Goal: Transaction & Acquisition: Purchase product/service

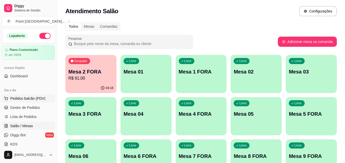
click at [33, 100] on span "Pedidos balcão (PDV)" at bounding box center [27, 98] width 35 height 5
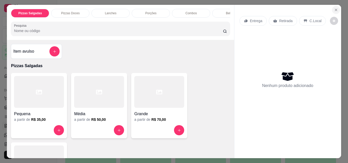
click at [336, 6] on button "Close" at bounding box center [336, 10] width 8 height 8
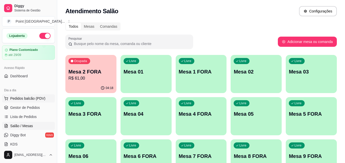
click at [18, 97] on span "Pedidos balcão (PDV)" at bounding box center [27, 98] width 35 height 5
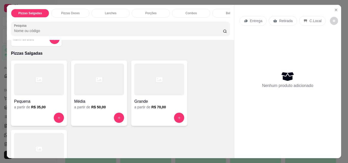
scroll to position [26, 0]
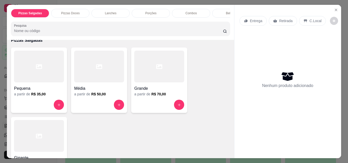
click at [160, 88] on h4 "Grande" at bounding box center [159, 89] width 50 height 6
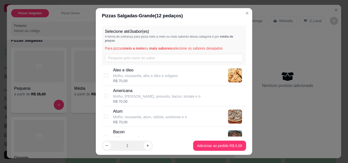
click at [129, 120] on div "Atum Molho, mussarela, atum, cebola, azeitonas e o R$ 70,00" at bounding box center [150, 117] width 74 height 16
checkbox input "true"
click at [138, 82] on div "R$ 70,00" at bounding box center [145, 81] width 65 height 5
checkbox input "true"
click at [136, 96] on p "Molho, [PERSON_NAME], presunto, bacon, tomate e o" at bounding box center [156, 96] width 87 height 5
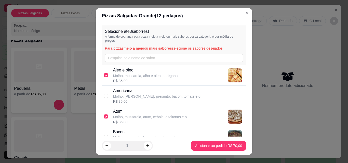
checkbox input "true"
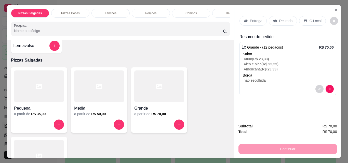
scroll to position [0, 0]
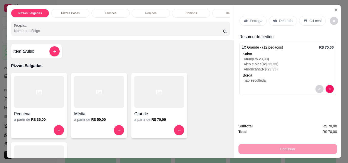
click at [112, 9] on div "Lanches" at bounding box center [111, 13] width 38 height 9
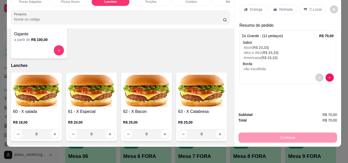
scroll to position [322, 0]
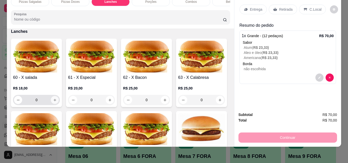
click at [53, 101] on icon "increase-product-quantity" at bounding box center [55, 100] width 4 height 4
type input "1"
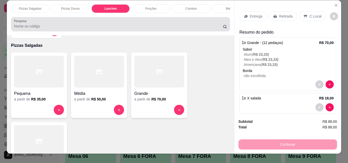
scroll to position [0, 0]
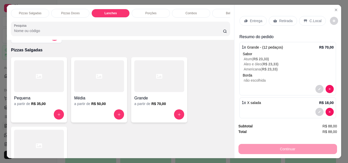
click at [221, 11] on div "Bebidas" at bounding box center [231, 13] width 38 height 9
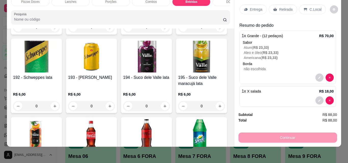
scroll to position [0, 41]
click at [223, 1] on div "DOCES" at bounding box center [231, 1] width 38 height 9
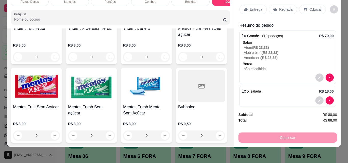
scroll to position [3075, 0]
click at [219, 135] on icon "increase-product-quantity" at bounding box center [220, 136] width 3 height 3
type input "1"
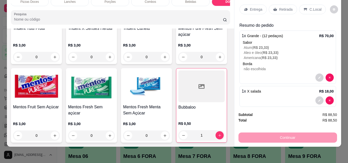
click at [311, 7] on p "C.Local" at bounding box center [316, 9] width 12 height 5
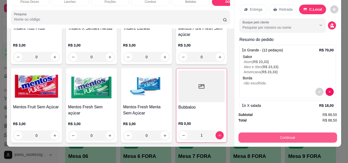
click at [274, 133] on button "Continuar" at bounding box center [288, 138] width 99 height 10
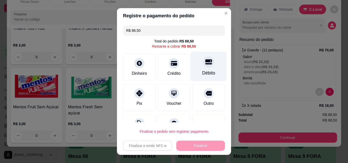
click at [210, 62] on div "Débito" at bounding box center [209, 67] width 36 height 30
type input "R$ 0,00"
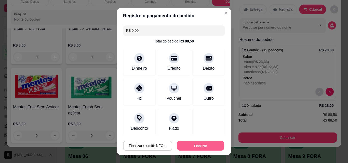
click at [199, 145] on button "Finalizar" at bounding box center [200, 146] width 47 height 10
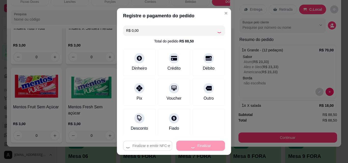
type input "0"
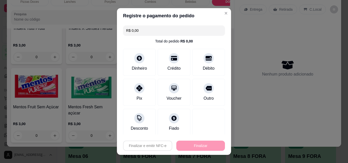
type input "-R$ 88,50"
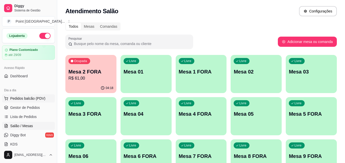
click at [37, 97] on span "Pedidos balcão (PDV)" at bounding box center [27, 98] width 35 height 5
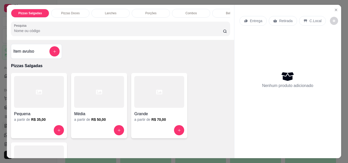
click at [154, 115] on h4 "Grande" at bounding box center [159, 114] width 50 height 6
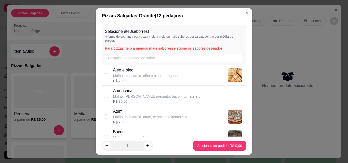
click at [152, 117] on p "Molho, mussarela, atum, cebola, azeitonas e o" at bounding box center [150, 117] width 74 height 5
checkbox input "true"
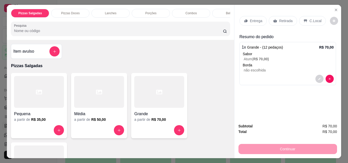
drag, startPoint x: 220, startPoint y: 11, endPoint x: 202, endPoint y: 26, distance: 23.2
click at [220, 11] on div "Bebidas" at bounding box center [231, 13] width 38 height 9
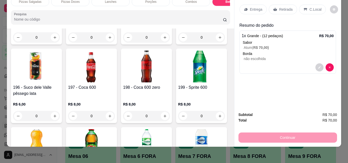
scroll to position [1430, 0]
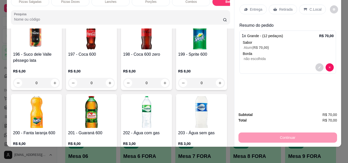
type input "1"
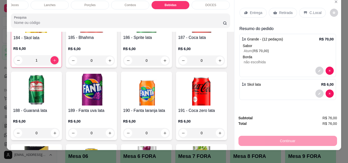
scroll to position [0, 0]
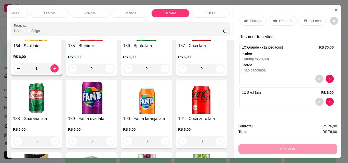
click at [217, 10] on div "DOCES" at bounding box center [211, 13] width 38 height 9
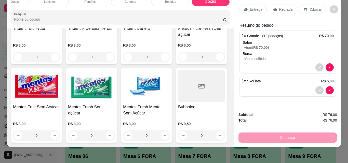
scroll to position [3075, 0]
click at [218, 134] on icon "increase-product-quantity" at bounding box center [220, 136] width 4 height 4
type input "1"
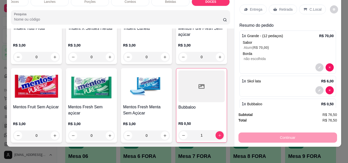
click at [304, 8] on icon at bounding box center [305, 9] width 3 height 3
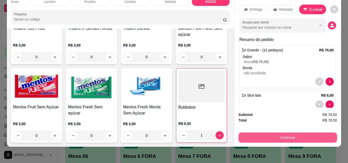
click at [279, 135] on button "Continuar" at bounding box center [288, 138] width 99 height 10
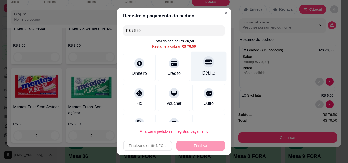
click at [203, 67] on div at bounding box center [208, 61] width 11 height 11
type input "R$ 0,00"
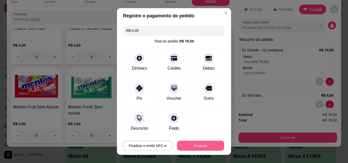
click at [189, 145] on button "Finalizar" at bounding box center [200, 146] width 47 height 10
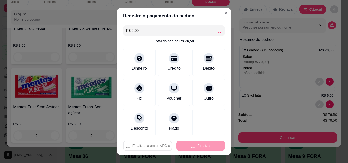
type input "0"
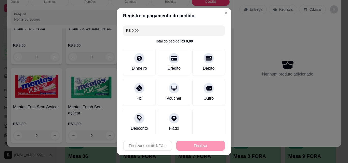
type input "-R$ 76,50"
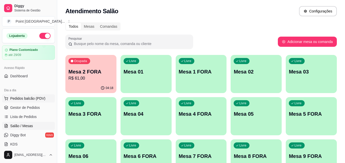
click at [40, 99] on span "Pedidos balcão (PDV)" at bounding box center [27, 98] width 35 height 5
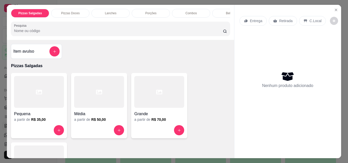
click at [169, 99] on div at bounding box center [159, 92] width 50 height 32
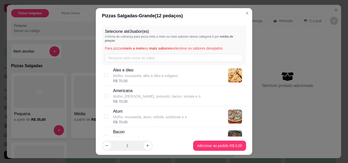
click at [159, 122] on div "R$ 70,00" at bounding box center [150, 122] width 74 height 5
checkbox input "true"
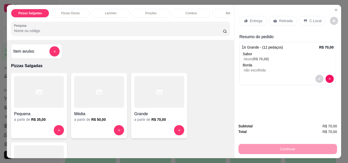
click at [107, 9] on div "Lanches" at bounding box center [111, 13] width 38 height 9
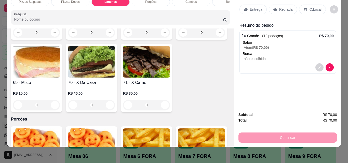
scroll to position [449, 0]
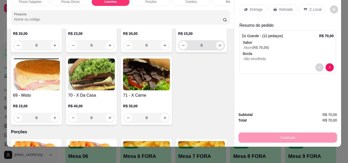
click at [218, 47] on icon "increase-product-quantity" at bounding box center [220, 46] width 4 height 4
type input "1"
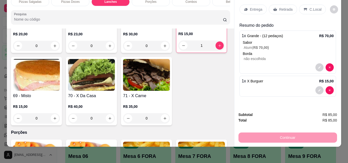
drag, startPoint x: 303, startPoint y: 4, endPoint x: 287, endPoint y: 36, distance: 36.0
click at [304, 7] on icon at bounding box center [306, 9] width 4 height 4
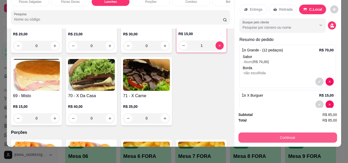
click at [266, 134] on button "Continuar" at bounding box center [288, 138] width 99 height 10
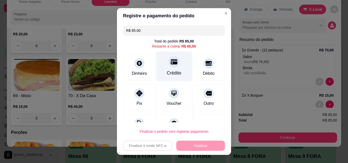
click at [171, 69] on div "Crédito" at bounding box center [174, 67] width 36 height 30
type input "R$ 0,00"
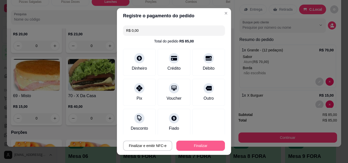
click at [185, 146] on button "Finalizar" at bounding box center [200, 146] width 49 height 10
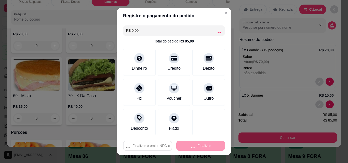
type input "0"
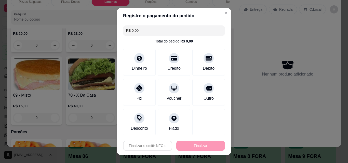
type input "-R$ 85,00"
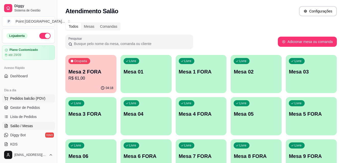
click at [31, 98] on span "Pedidos balcão (PDV)" at bounding box center [27, 98] width 35 height 5
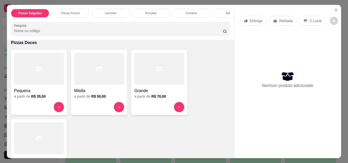
scroll to position [102, 0]
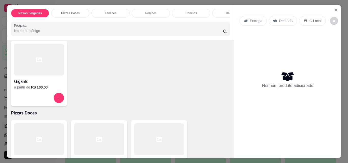
click at [45, 67] on div at bounding box center [39, 60] width 50 height 32
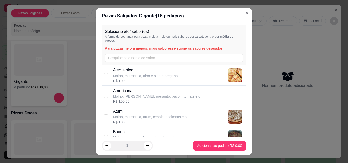
click at [127, 118] on p "Molho, mussarela, atum, cebola, azeitonas e o" at bounding box center [150, 117] width 74 height 5
checkbox input "true"
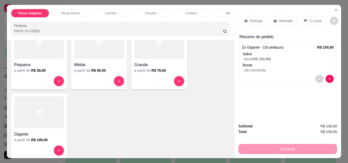
scroll to position [204, 0]
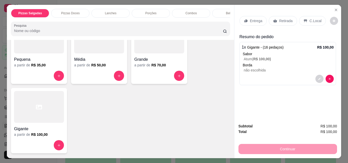
click at [41, 62] on h4 "Pequena" at bounding box center [39, 60] width 50 height 6
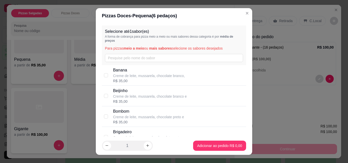
click at [140, 123] on div "R$ 35,00" at bounding box center [148, 122] width 71 height 5
checkbox input "true"
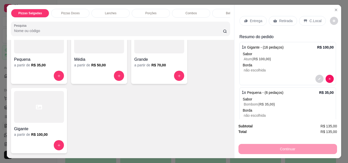
drag, startPoint x: 304, startPoint y: 18, endPoint x: 301, endPoint y: 21, distance: 4.5
click at [304, 19] on icon at bounding box center [306, 21] width 4 height 4
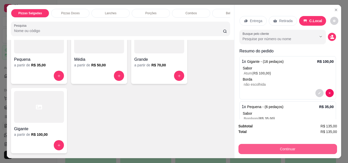
click at [254, 145] on button "Continuar" at bounding box center [288, 149] width 99 height 10
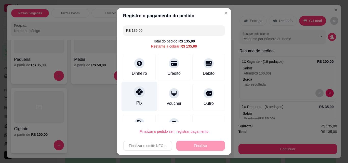
click at [136, 95] on icon at bounding box center [139, 92] width 7 height 7
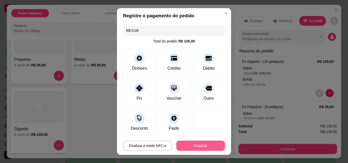
click at [184, 147] on button "Finalizar" at bounding box center [200, 146] width 49 height 10
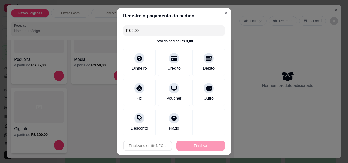
type input "-R$ 135,00"
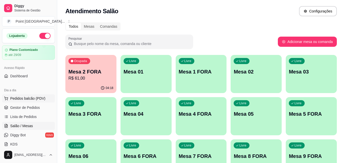
click at [35, 97] on span "Pedidos balcão (PDV)" at bounding box center [27, 98] width 35 height 5
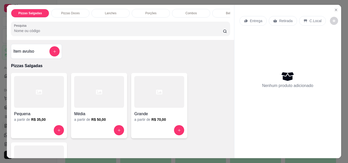
click at [149, 11] on p "Porções" at bounding box center [150, 13] width 11 height 4
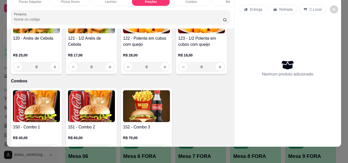
scroll to position [980, 0]
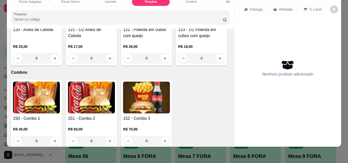
type input "1"
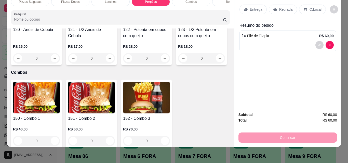
click at [306, 5] on div "C.Local" at bounding box center [312, 10] width 27 height 10
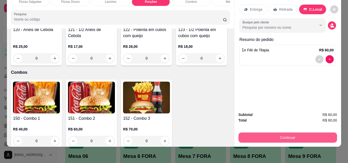
click at [263, 135] on button "Continuar" at bounding box center [288, 138] width 99 height 10
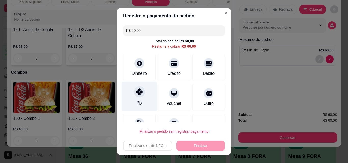
click at [136, 94] on icon at bounding box center [139, 92] width 7 height 7
type input "R$ 0,00"
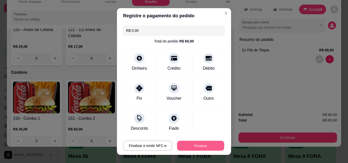
click at [181, 145] on button "Finalizar" at bounding box center [200, 146] width 47 height 10
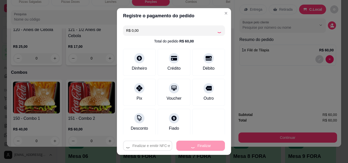
type input "0"
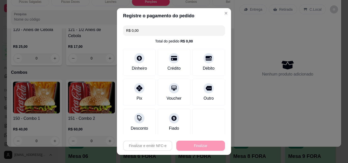
type input "-R$ 60,00"
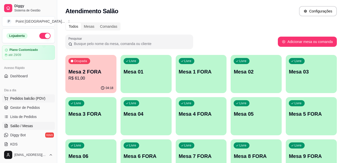
click at [35, 97] on span "Pedidos balcão (PDV)" at bounding box center [27, 98] width 35 height 5
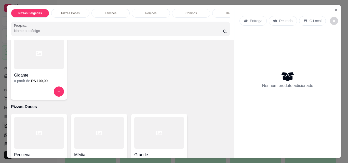
scroll to position [77, 0]
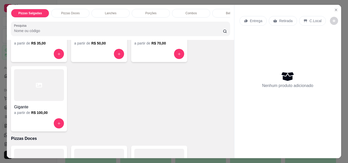
click at [43, 41] on h4 "Pequena" at bounding box center [39, 38] width 50 height 6
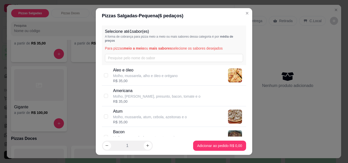
click at [121, 134] on p "Bacon" at bounding box center [149, 132] width 73 height 6
checkbox input "true"
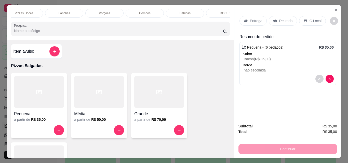
scroll to position [0, 51]
click at [215, 9] on div "DOCES" at bounding box center [221, 13] width 38 height 9
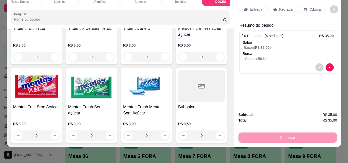
scroll to position [2719, 0]
type input "1"
click at [303, 5] on div "C.Local" at bounding box center [312, 10] width 27 height 10
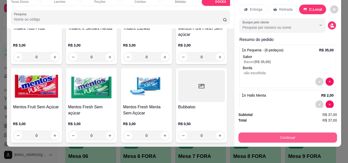
click at [256, 133] on button "Continuar" at bounding box center [288, 138] width 99 height 10
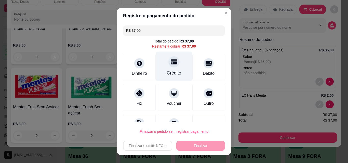
click at [171, 65] on icon at bounding box center [174, 62] width 7 height 7
type input "R$ 0,00"
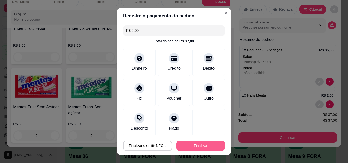
click at [187, 149] on button "Finalizar" at bounding box center [200, 146] width 49 height 10
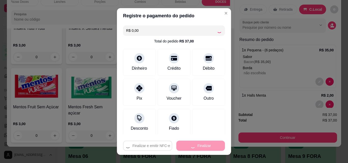
type input "0"
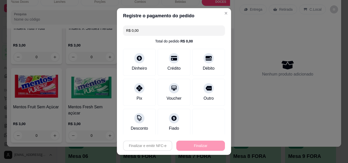
type input "-R$ 37,00"
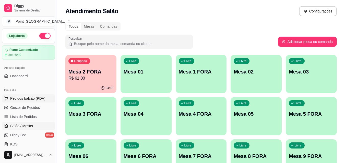
click at [41, 99] on span "Pedidos balcão (PDV)" at bounding box center [27, 98] width 35 height 5
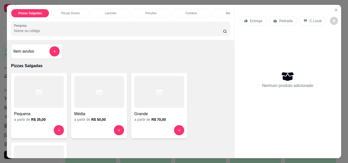
click at [39, 106] on div at bounding box center [39, 92] width 50 height 32
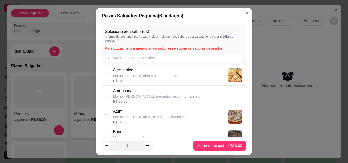
click at [117, 86] on div "Americana Molho, [PERSON_NAME], presunto, bacon, tomate e o R$ 35,00" at bounding box center [174, 96] width 145 height 21
checkbox input "true"
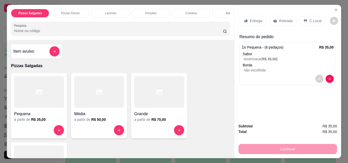
click at [221, 11] on div "Bebidas" at bounding box center [231, 13] width 38 height 9
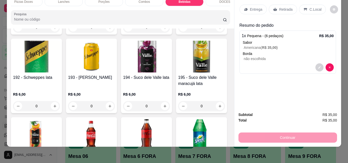
scroll to position [0, 51]
click at [225, 0] on div "DOCES" at bounding box center [221, 1] width 38 height 9
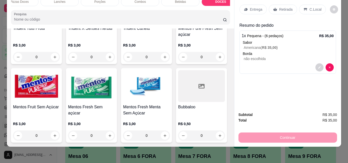
scroll to position [2719, 0]
type input "1"
click at [314, 7] on p "C.Local" at bounding box center [316, 9] width 12 height 5
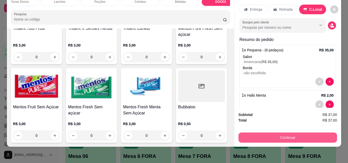
click at [284, 133] on button "Continuar" at bounding box center [288, 138] width 99 height 10
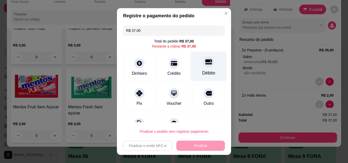
click at [206, 60] on icon at bounding box center [209, 62] width 7 height 5
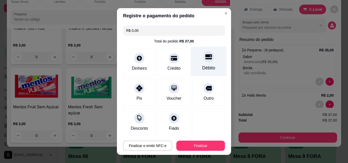
type input "R$ 0,00"
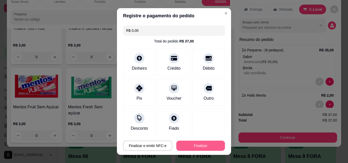
click at [206, 146] on button "Finalizar" at bounding box center [200, 146] width 49 height 10
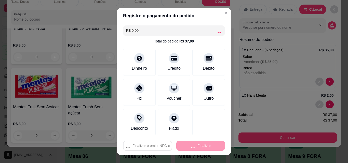
type input "0"
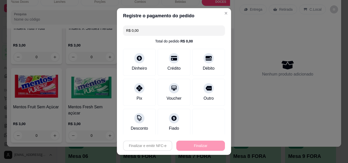
type input "-R$ 37,00"
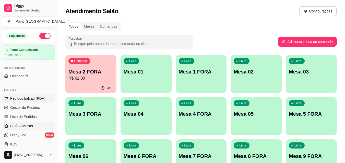
click at [37, 98] on span "Pedidos balcão (PDV)" at bounding box center [27, 98] width 35 height 5
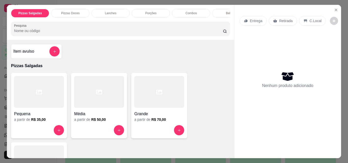
click at [50, 107] on div at bounding box center [39, 92] width 50 height 32
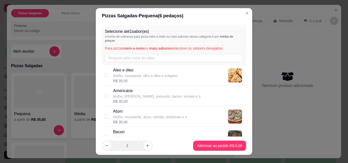
click at [142, 136] on p "Molho, mussarela, bacon, tomate, azeitonas e" at bounding box center [149, 137] width 73 height 5
checkbox input "true"
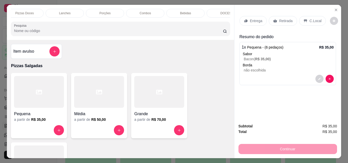
scroll to position [0, 61]
click at [219, 9] on div "DOCES" at bounding box center [211, 13] width 38 height 9
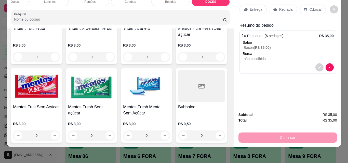
scroll to position [2693, 0]
type input "1"
click at [315, 7] on p "C.Local" at bounding box center [316, 9] width 12 height 5
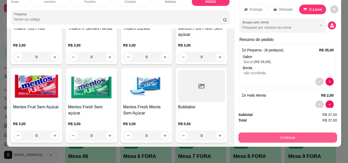
click at [281, 133] on button "Continuar" at bounding box center [288, 138] width 99 height 10
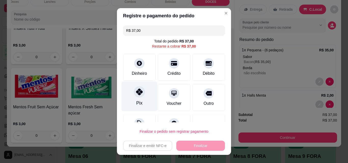
click at [135, 98] on div "Pix" at bounding box center [140, 97] width 36 height 30
type input "R$ 0,00"
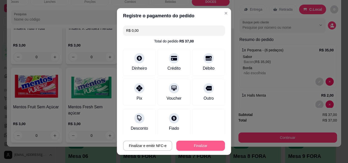
click at [186, 149] on button "Finalizar" at bounding box center [200, 146] width 49 height 10
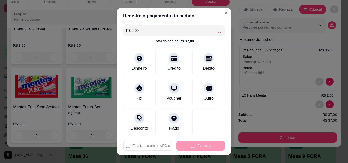
type input "0"
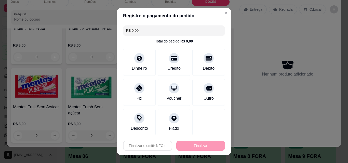
type input "-R$ 37,00"
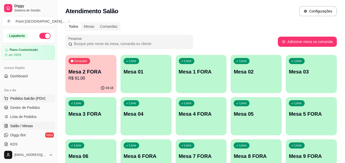
click at [40, 97] on span "Pedidos balcão (PDV)" at bounding box center [27, 98] width 35 height 5
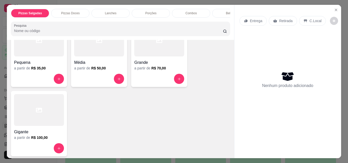
scroll to position [77, 0]
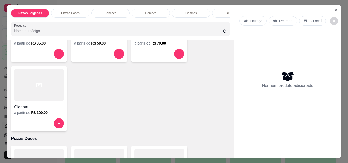
click at [50, 108] on h4 "Gigante" at bounding box center [39, 107] width 50 height 6
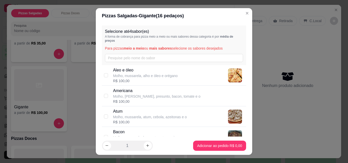
drag, startPoint x: 124, startPoint y: 93, endPoint x: 127, endPoint y: 76, distance: 16.8
click at [124, 93] on p "Americana" at bounding box center [156, 91] width 87 height 6
checkbox input "true"
click at [127, 74] on p "Molho, mussarela, alho e óleo e orégano" at bounding box center [145, 75] width 65 height 5
checkbox input "true"
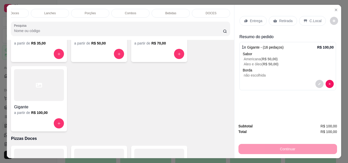
scroll to position [0, 61]
click at [216, 11] on div "DOCES" at bounding box center [211, 13] width 38 height 9
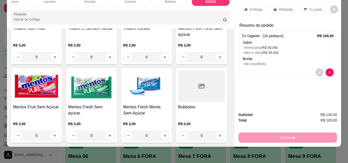
scroll to position [2566, 0]
type input "1"
click at [315, 7] on p "C.Local" at bounding box center [316, 9] width 12 height 5
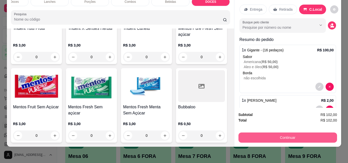
click at [274, 133] on button "Continuar" at bounding box center [288, 138] width 99 height 10
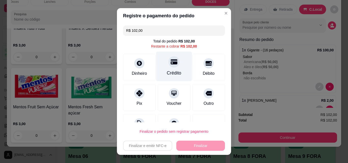
click at [169, 66] on div at bounding box center [174, 61] width 11 height 11
type input "R$ 0,00"
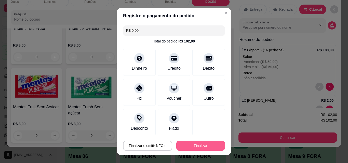
click at [196, 147] on button "Finalizar" at bounding box center [200, 146] width 49 height 10
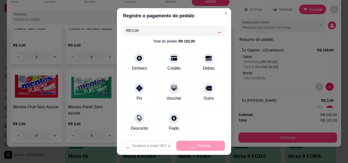
type input "0"
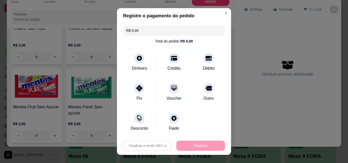
type input "-R$ 102,00"
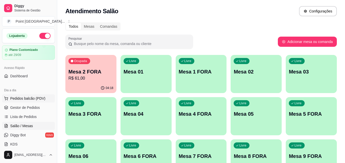
click at [41, 97] on span "Pedidos balcão (PDV)" at bounding box center [27, 98] width 35 height 5
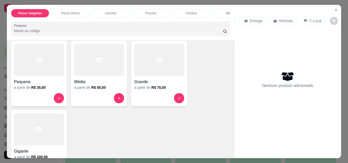
scroll to position [77, 0]
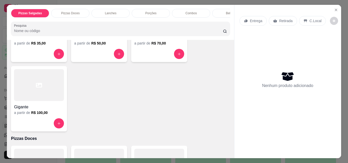
click at [51, 118] on div "Gigante a partir de R$ 100,00" at bounding box center [39, 99] width 56 height 66
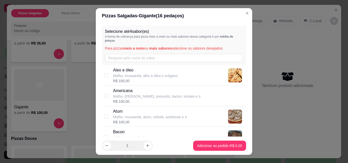
drag, startPoint x: 158, startPoint y: 116, endPoint x: 154, endPoint y: 101, distance: 15.5
click at [158, 115] on p "Molho, mussarela, atum, cebola, azeitonas e o" at bounding box center [150, 117] width 74 height 5
checkbox input "true"
click at [154, 99] on div "R$ 100,00" at bounding box center [156, 101] width 87 height 5
checkbox input "true"
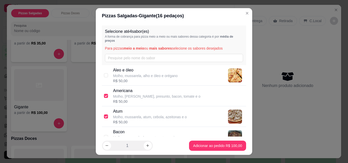
click at [154, 81] on div "R$ 50,00" at bounding box center [145, 81] width 65 height 5
checkbox input "true"
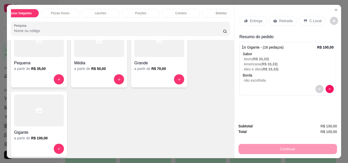
scroll to position [0, 20]
click at [208, 11] on p "Bebidas" at bounding box center [211, 13] width 11 height 4
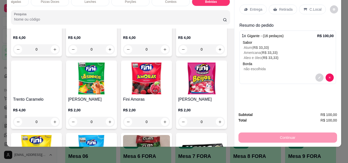
scroll to position [2042, 0]
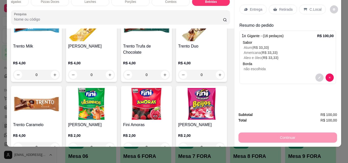
type input "1"
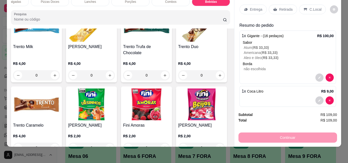
click at [311, 7] on p "C.Local" at bounding box center [316, 9] width 12 height 5
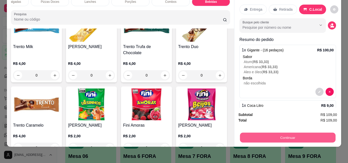
click at [257, 136] on button "Continuar" at bounding box center [288, 138] width 96 height 10
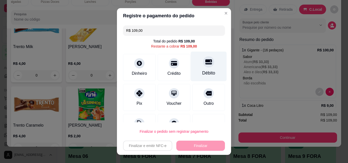
click at [203, 67] on div at bounding box center [208, 61] width 11 height 11
type input "R$ 0,00"
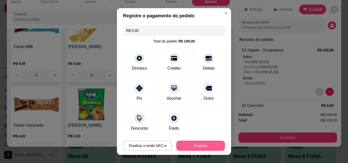
click at [187, 146] on button "Finalizar" at bounding box center [200, 146] width 49 height 10
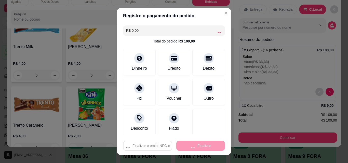
type input "0"
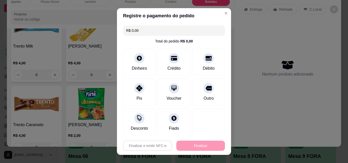
type input "-R$ 109,00"
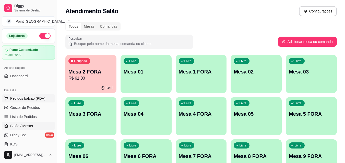
click at [43, 97] on span "Pedidos balcão (PDV)" at bounding box center [27, 98] width 35 height 5
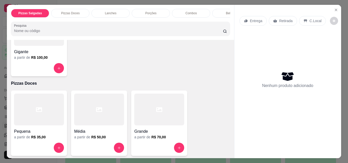
scroll to position [102, 0]
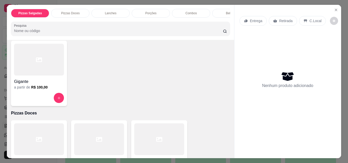
click at [47, 75] on div at bounding box center [39, 60] width 50 height 32
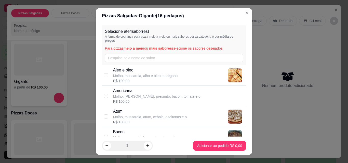
drag, startPoint x: 121, startPoint y: 94, endPoint x: 122, endPoint y: 72, distance: 21.4
click at [121, 93] on p "Americana" at bounding box center [156, 91] width 87 height 6
checkbox input "true"
click at [122, 69] on p "Aleo e óleo" at bounding box center [145, 70] width 65 height 6
checkbox input "true"
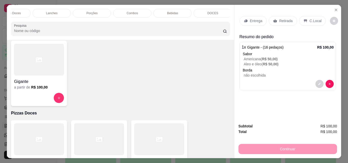
scroll to position [0, 61]
click at [214, 12] on div "DOCES" at bounding box center [211, 13] width 38 height 9
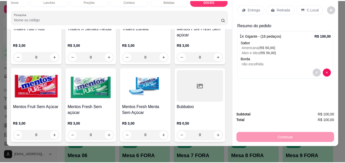
scroll to position [2795, 0]
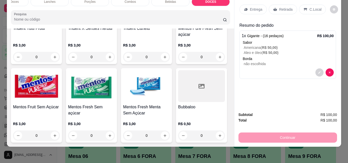
type input "2"
click at [319, 5] on div "C.Local" at bounding box center [312, 10] width 27 height 10
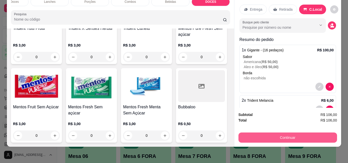
click at [257, 136] on button "Continuar" at bounding box center [288, 138] width 99 height 10
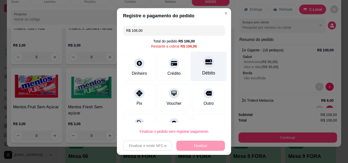
click at [202, 70] on div "Débito" at bounding box center [208, 73] width 13 height 7
type input "R$ 0,00"
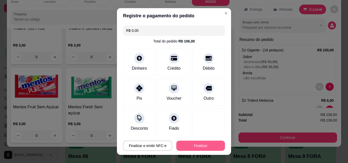
click at [198, 146] on button "Finalizar" at bounding box center [200, 146] width 49 height 10
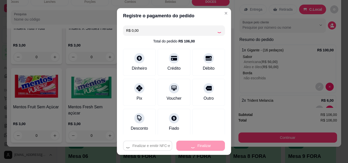
type input "0"
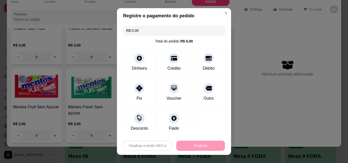
type input "-R$ 106,00"
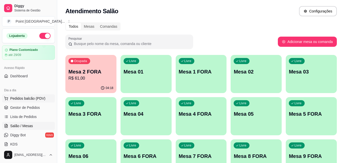
click at [41, 99] on span "Pedidos balcão (PDV)" at bounding box center [27, 98] width 35 height 5
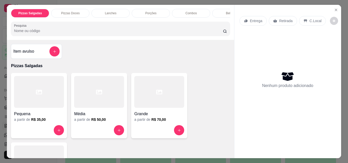
click at [98, 111] on div "Média" at bounding box center [99, 112] width 50 height 9
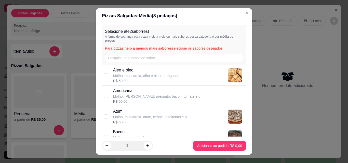
click at [118, 76] on p "Molho, mussarela, alho e óleo e orégano" at bounding box center [145, 75] width 65 height 5
checkbox input "true"
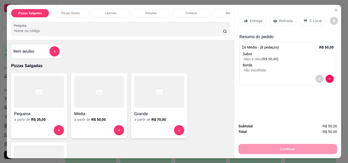
click at [317, 18] on p "C.Local" at bounding box center [316, 20] width 12 height 5
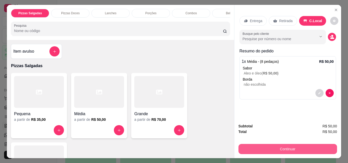
click at [272, 149] on button "Continuar" at bounding box center [288, 149] width 99 height 10
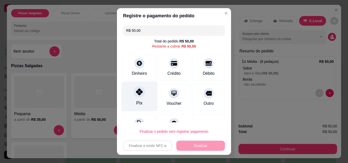
click at [140, 94] on div at bounding box center [139, 91] width 11 height 11
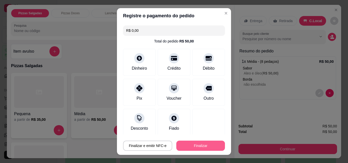
click at [187, 146] on button "Finalizar" at bounding box center [200, 146] width 49 height 10
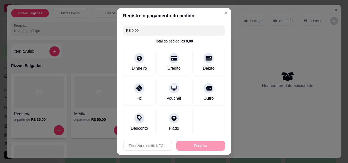
type input "-R$ 50,00"
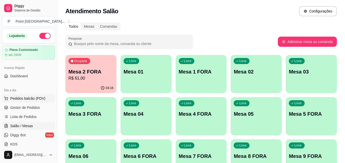
click at [35, 98] on span "Pedidos balcão (PDV)" at bounding box center [27, 98] width 35 height 5
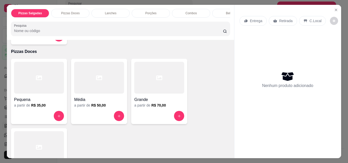
scroll to position [153, 0]
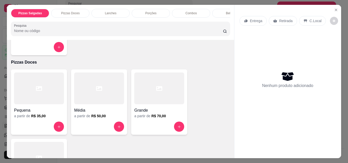
click at [54, 99] on div at bounding box center [39, 89] width 50 height 32
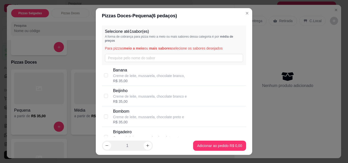
drag, startPoint x: 133, startPoint y: 132, endPoint x: 133, endPoint y: 112, distance: 20.2
click at [133, 132] on p "Brigadeiro" at bounding box center [148, 132] width 71 height 6
checkbox input "true"
click at [133, 109] on p "Bombom" at bounding box center [148, 112] width 71 height 6
checkbox input "true"
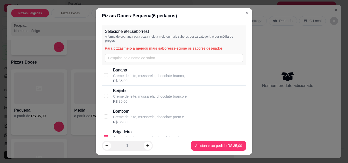
checkbox input "false"
click at [132, 98] on p "Creme de leite, mussarela, chocolate branco e" at bounding box center [150, 96] width 74 height 5
checkbox input "true"
checkbox input "false"
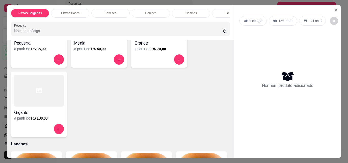
scroll to position [230, 0]
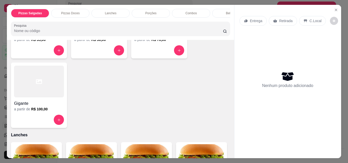
click at [42, 114] on div "Gigante a partir de R$ 100,00" at bounding box center [39, 96] width 56 height 66
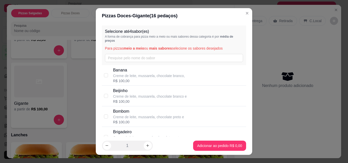
click at [123, 93] on p "Beijinho" at bounding box center [150, 91] width 74 height 6
checkbox input "true"
click at [135, 76] on p "Creme de leite, mussarela, chocolate branco," at bounding box center [149, 75] width 72 height 5
checkbox input "true"
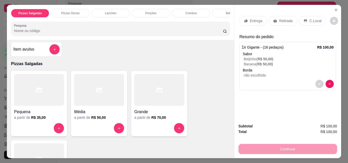
scroll to position [0, 0]
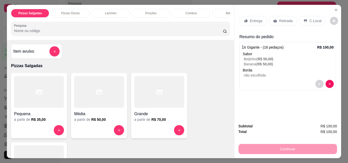
click at [214, 11] on div "Bebidas" at bounding box center [231, 13] width 38 height 9
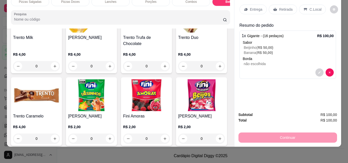
scroll to position [2067, 0]
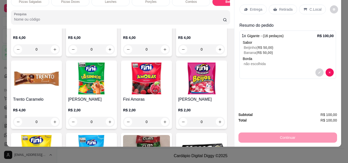
type input "1"
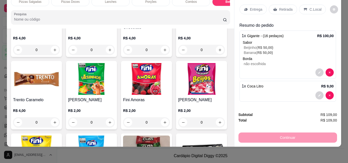
scroll to position [0, 61]
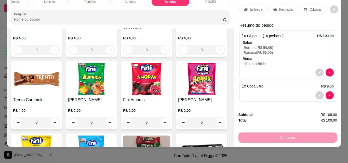
click at [217, 1] on div "DOCES" at bounding box center [211, 1] width 38 height 9
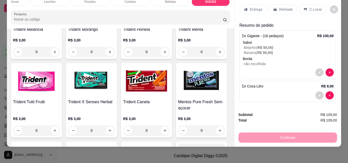
type input "1"
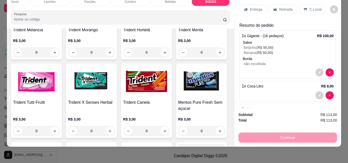
click at [310, 7] on p "C.Local" at bounding box center [316, 9] width 12 height 5
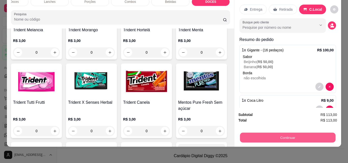
click at [254, 135] on button "Continuar" at bounding box center [288, 138] width 96 height 10
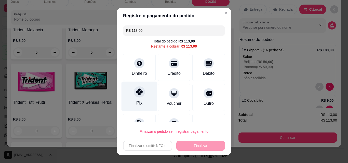
click at [138, 96] on div at bounding box center [139, 91] width 11 height 11
type input "R$ 0,00"
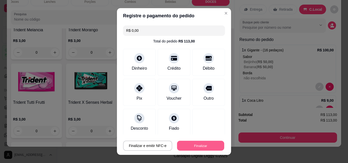
click at [181, 145] on button "Finalizar" at bounding box center [200, 146] width 47 height 10
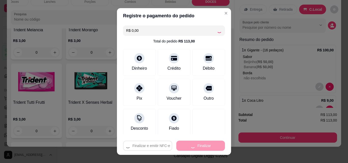
type input "0"
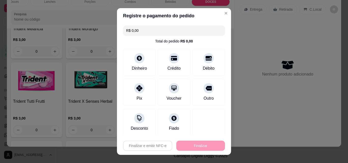
type input "-R$ 113,00"
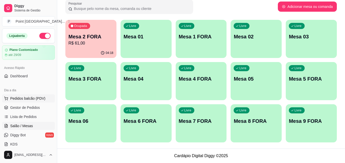
click at [38, 98] on span "Pedidos balcão (PDV)" at bounding box center [27, 98] width 35 height 5
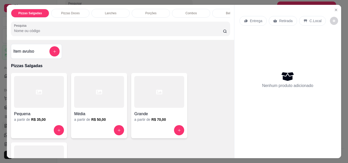
click at [107, 9] on div "Lanches" at bounding box center [111, 13] width 38 height 9
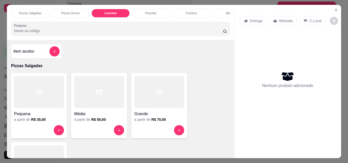
scroll to position [13, 0]
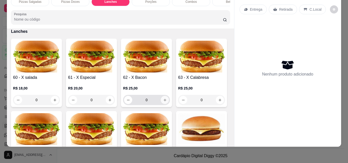
click at [163, 102] on icon "increase-product-quantity" at bounding box center [165, 100] width 4 height 4
type input "1"
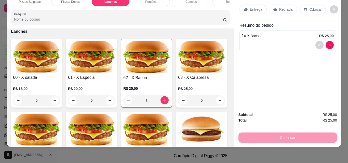
click at [314, 7] on p "C.Local" at bounding box center [316, 9] width 12 height 5
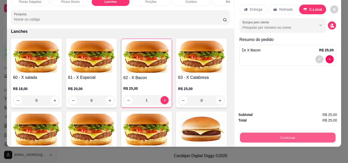
click at [261, 133] on button "Continuar" at bounding box center [288, 138] width 96 height 10
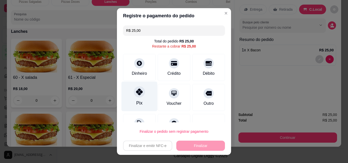
click at [137, 93] on icon at bounding box center [139, 92] width 7 height 7
type input "R$ 0,00"
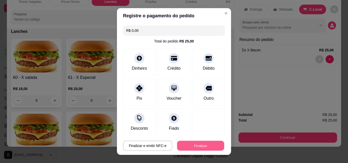
click at [177, 147] on button "Finalizar" at bounding box center [200, 146] width 47 height 10
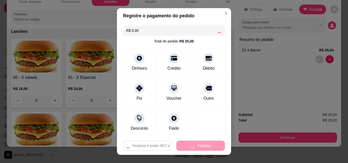
type input "0"
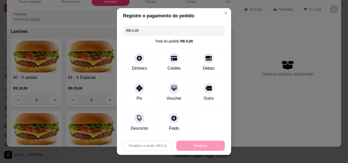
type input "-R$ 25,00"
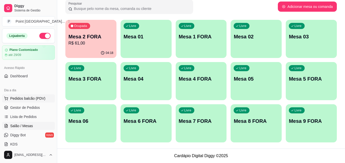
click at [24, 99] on span "Pedidos balcão (PDV)" at bounding box center [27, 98] width 35 height 5
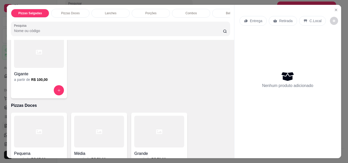
scroll to position [128, 0]
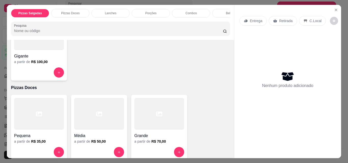
click at [40, 65] on h6 "R$ 100,00" at bounding box center [39, 61] width 17 height 5
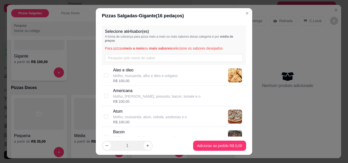
click at [117, 117] on p "Molho, mussarela, atum, cebola, azeitonas e o" at bounding box center [150, 117] width 74 height 5
checkbox input "true"
click at [118, 96] on p "Molho, [PERSON_NAME], presunto, bacon, tomate e o" at bounding box center [156, 96] width 87 height 5
checkbox input "true"
click at [117, 65] on div "Selecione até 4 sabor(es) A forma de cobrança para pizza meio a meio ou mais sa…" at bounding box center [174, 46] width 145 height 40
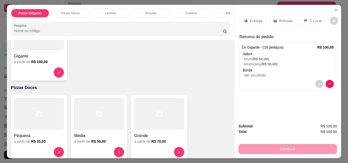
click at [223, 10] on div "Bebidas" at bounding box center [231, 13] width 38 height 9
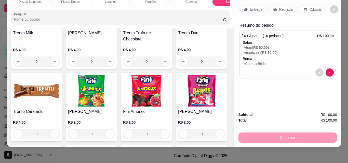
scroll to position [2067, 0]
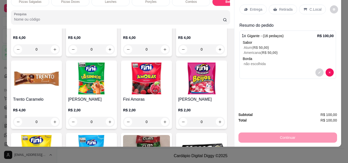
type input "1"
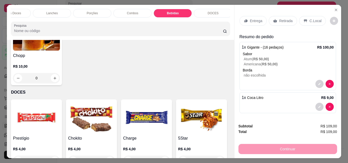
scroll to position [0, 61]
click at [212, 14] on div "DOCES" at bounding box center [211, 13] width 38 height 9
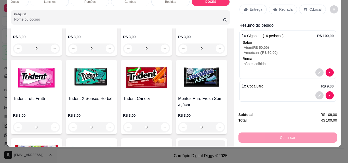
scroll to position [2362, 0]
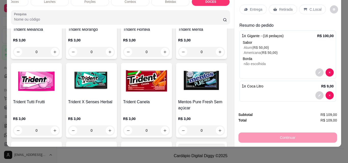
type input "1"
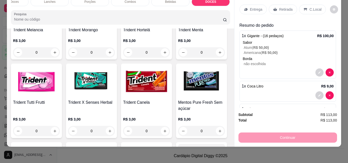
click at [310, 7] on p "C.Local" at bounding box center [316, 9] width 12 height 5
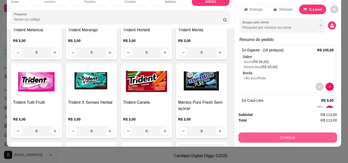
click at [285, 134] on button "Continuar" at bounding box center [288, 138] width 99 height 10
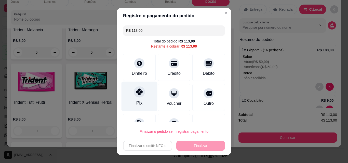
click at [139, 92] on icon at bounding box center [139, 92] width 7 height 7
type input "R$ 0,00"
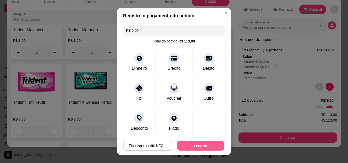
click at [185, 144] on button "Finalizar" at bounding box center [200, 146] width 47 height 10
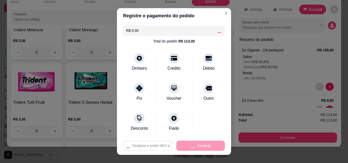
type input "0"
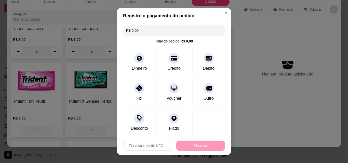
type input "-R$ 113,00"
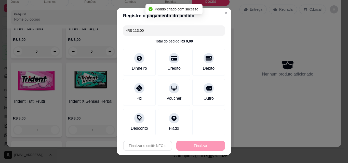
scroll to position [2362, 0]
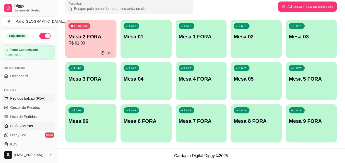
click at [36, 99] on span "Pedidos balcão (PDV)" at bounding box center [27, 98] width 35 height 5
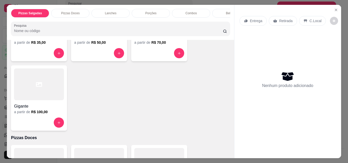
scroll to position [102, 0]
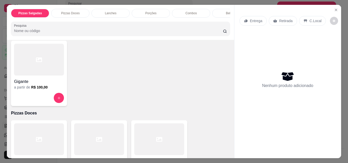
click at [51, 81] on h4 "Gigante" at bounding box center [39, 82] width 50 height 6
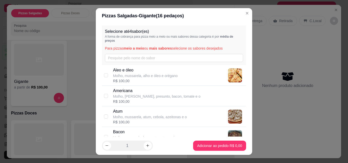
click at [145, 129] on div "Bacon Molho, mussarela, bacon, tomate, azeitonas e R$ 100,00" at bounding box center [174, 137] width 145 height 21
checkbox input "true"
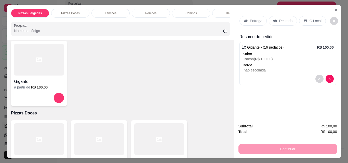
click at [226, 11] on p "Bebidas" at bounding box center [231, 13] width 11 height 4
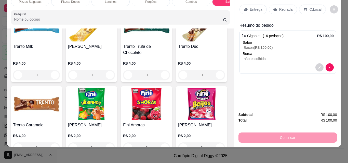
scroll to position [2042, 0]
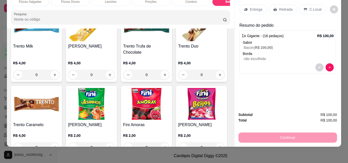
type input "1"
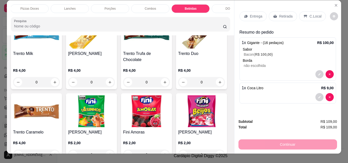
scroll to position [0, 0]
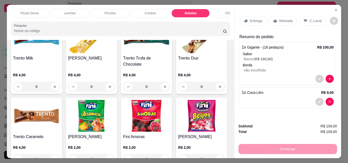
click at [224, 9] on div "DOCES" at bounding box center [231, 13] width 38 height 9
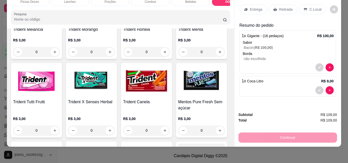
type input "1"
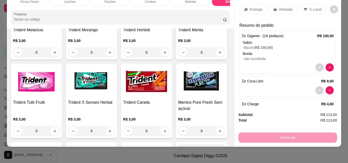
click at [316, 7] on p "C.Local" at bounding box center [316, 9] width 12 height 5
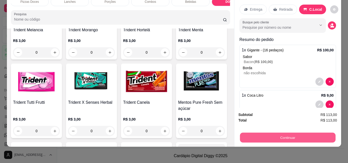
click at [243, 135] on button "Continuar" at bounding box center [288, 138] width 96 height 10
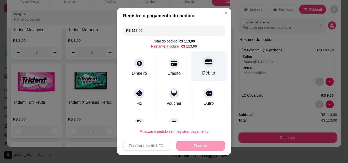
click at [203, 66] on div at bounding box center [208, 61] width 11 height 11
type input "R$ 0,00"
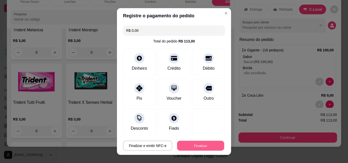
click at [202, 145] on button "Finalizar" at bounding box center [200, 146] width 47 height 10
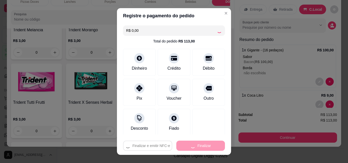
type input "0"
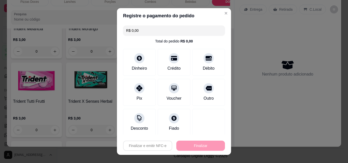
type input "-R$ 113,00"
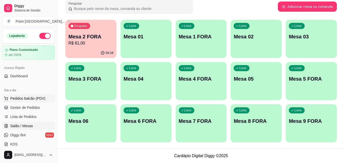
click at [33, 100] on span "Pedidos balcão (PDV)" at bounding box center [27, 98] width 35 height 5
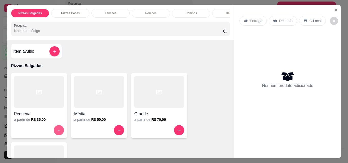
click at [58, 132] on icon "increase-product-quantity" at bounding box center [59, 131] width 4 height 4
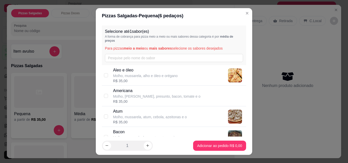
click at [106, 73] on div "Aleo e óleo Molho, mussarela, alho e óleo e orégano R$ 35,00" at bounding box center [174, 75] width 145 height 21
checkbox input "true"
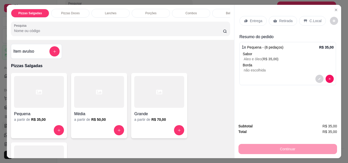
click at [218, 10] on div "Bebidas" at bounding box center [231, 13] width 38 height 9
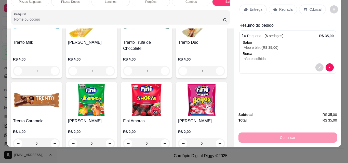
scroll to position [2093, 0]
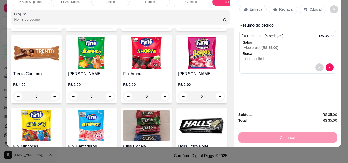
type input "1"
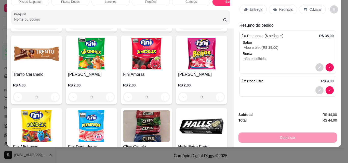
click at [312, 5] on div "C.Local" at bounding box center [312, 10] width 27 height 10
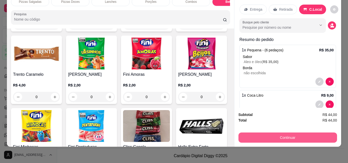
click at [283, 134] on button "Continuar" at bounding box center [288, 138] width 99 height 10
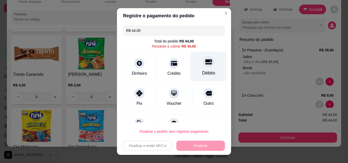
click at [203, 67] on div at bounding box center [208, 61] width 11 height 11
type input "R$ 0,00"
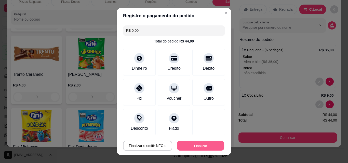
click at [200, 146] on button "Finalizar" at bounding box center [200, 146] width 47 height 10
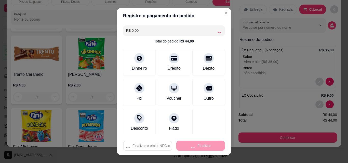
type input "0"
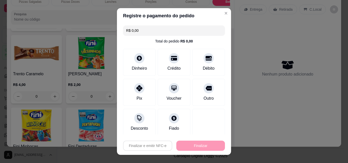
type input "-R$ 44,00"
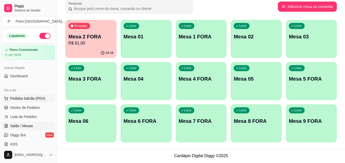
click at [35, 99] on span "Pedidos balcão (PDV)" at bounding box center [27, 98] width 35 height 5
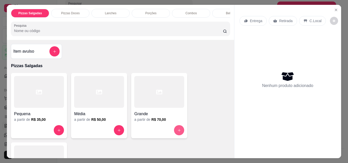
click at [177, 131] on icon "increase-product-quantity" at bounding box center [179, 131] width 4 height 4
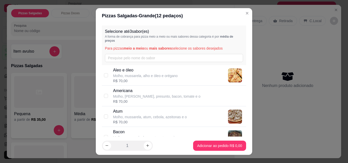
click at [124, 107] on div "Atum Molho, mussarela, atum, cebola, azeitonas e o R$ 70,00" at bounding box center [174, 117] width 145 height 21
checkbox input "false"
click at [130, 70] on p "Aleo e óleo" at bounding box center [145, 70] width 65 height 6
checkbox input "true"
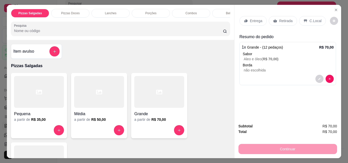
click at [137, 10] on div "Porções" at bounding box center [151, 13] width 38 height 9
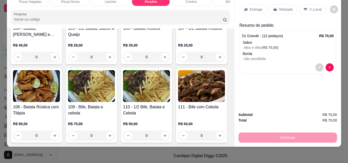
scroll to position [674, 0]
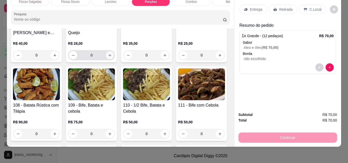
click at [112, 57] on icon "increase-product-quantity" at bounding box center [110, 56] width 4 height 4
type input "1"
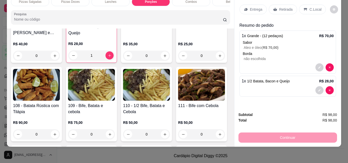
click at [316, 7] on p "C.Local" at bounding box center [316, 9] width 12 height 5
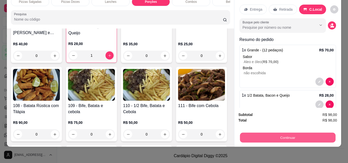
click at [254, 134] on button "Continuar" at bounding box center [288, 138] width 96 height 10
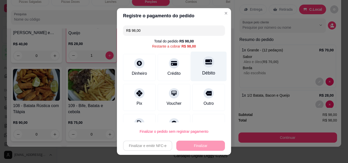
click at [203, 69] on div "Débito" at bounding box center [209, 67] width 36 height 30
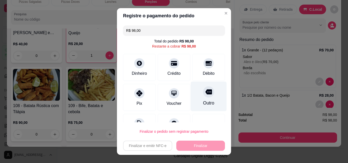
type input "R$ 0,00"
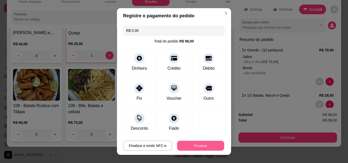
click at [201, 149] on button "Finalizar" at bounding box center [200, 146] width 47 height 10
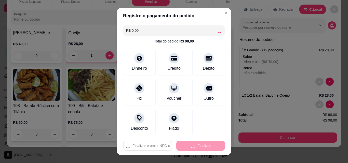
type input "0"
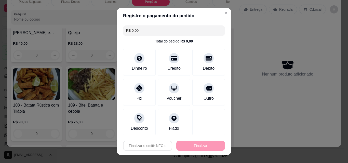
type input "-R$ 98,00"
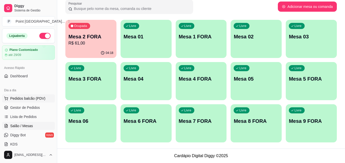
click at [41, 98] on span "Pedidos balcão (PDV)" at bounding box center [27, 98] width 35 height 5
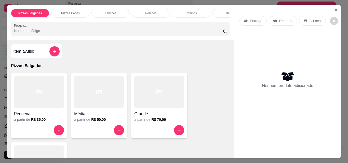
click at [226, 11] on p "Bebidas" at bounding box center [231, 13] width 11 height 4
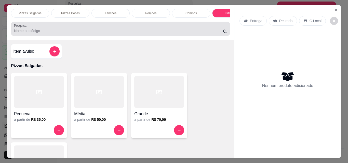
scroll to position [13, 0]
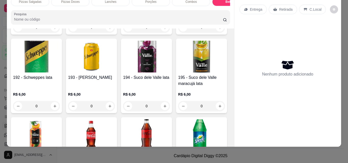
type input "1"
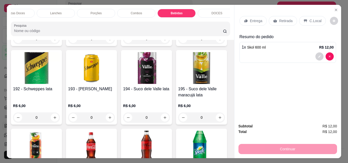
scroll to position [0, 61]
click at [213, 11] on p "DOCES" at bounding box center [211, 13] width 11 height 4
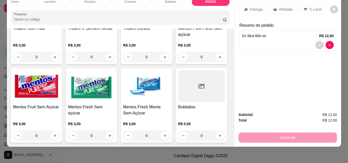
scroll to position [2566, 0]
type input "1"
click at [305, 1] on div "Entrega Retirada C.Local" at bounding box center [288, 10] width 97 height 18
click at [315, 7] on p "C.Local" at bounding box center [316, 9] width 12 height 5
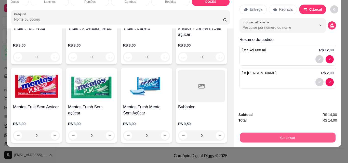
click at [282, 133] on button "Continuar" at bounding box center [288, 138] width 96 height 10
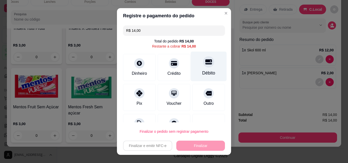
click at [196, 65] on div "Débito" at bounding box center [209, 67] width 36 height 30
type input "R$ 0,00"
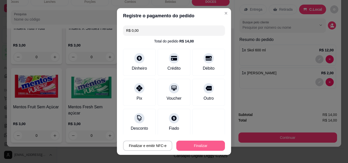
click at [202, 146] on button "Finalizar" at bounding box center [200, 146] width 49 height 10
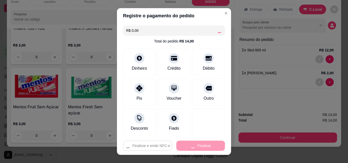
type input "0"
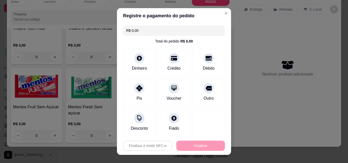
type input "-R$ 14,00"
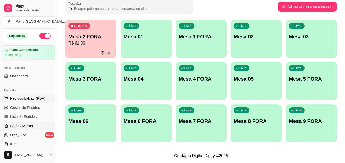
click at [40, 99] on span "Pedidos balcão (PDV)" at bounding box center [27, 98] width 35 height 5
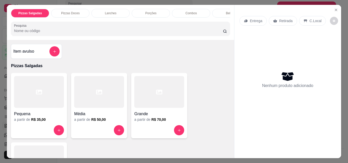
click at [113, 11] on p "Lanches" at bounding box center [110, 13] width 11 height 4
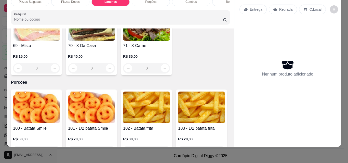
scroll to position [475, 0]
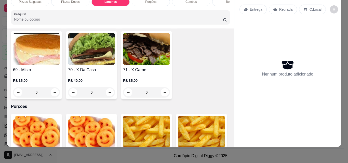
click at [163, 22] on icon "increase-product-quantity" at bounding box center [165, 20] width 4 height 4
type input "1"
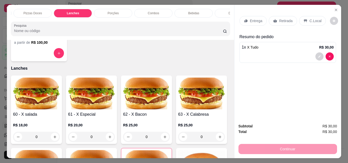
scroll to position [0, 51]
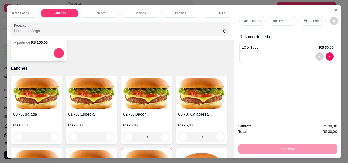
click at [221, 14] on div "DOCES" at bounding box center [221, 13] width 38 height 9
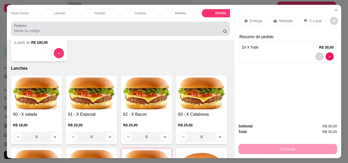
scroll to position [13, 0]
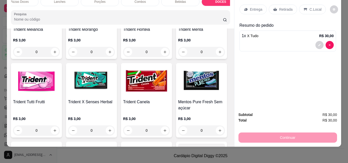
type input "1"
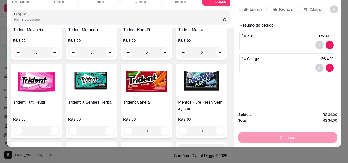
click at [312, 7] on p "C.Local" at bounding box center [316, 9] width 12 height 5
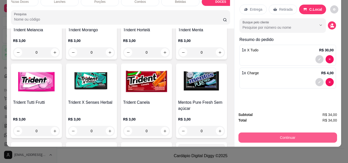
click at [244, 133] on button "Continuar" at bounding box center [288, 138] width 99 height 10
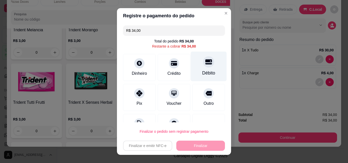
click at [202, 68] on div "Débito" at bounding box center [209, 67] width 36 height 30
type input "R$ 0,00"
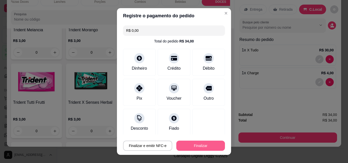
click at [204, 147] on button "Finalizar" at bounding box center [200, 146] width 49 height 10
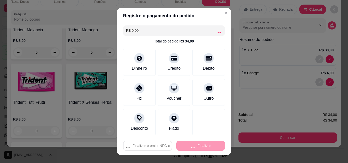
type input "0"
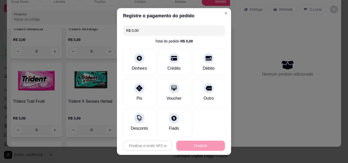
type input "-R$ 34,00"
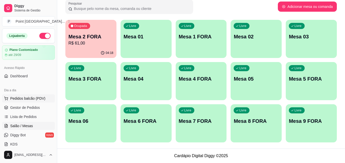
click at [28, 101] on span "Pedidos balcão (PDV)" at bounding box center [27, 98] width 35 height 5
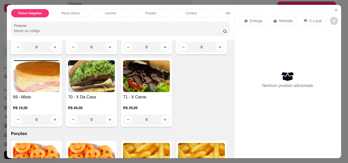
scroll to position [485, 0]
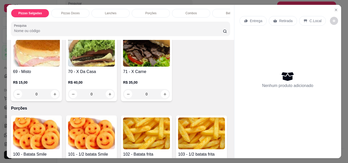
click at [163, 24] on icon "increase-product-quantity" at bounding box center [165, 22] width 4 height 4
type input "1"
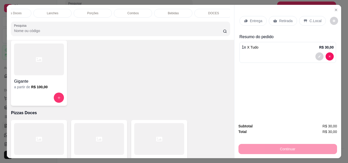
scroll to position [0, 61]
click at [217, 10] on div "DOCES" at bounding box center [211, 13] width 38 height 9
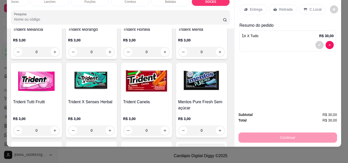
type input "1"
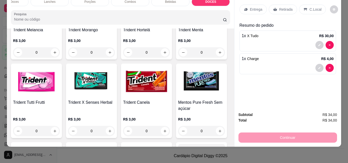
click at [304, 8] on icon at bounding box center [305, 9] width 3 height 3
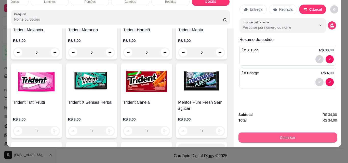
click at [270, 136] on button "Continuar" at bounding box center [288, 138] width 99 height 10
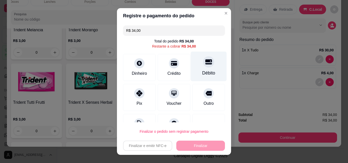
click at [203, 68] on div "Débito" at bounding box center [209, 67] width 36 height 30
type input "R$ 0,00"
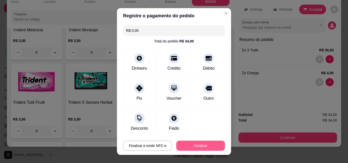
click at [208, 144] on button "Finalizar" at bounding box center [200, 146] width 49 height 10
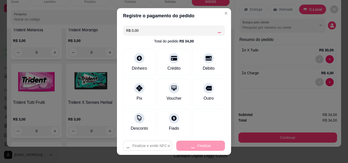
type input "0"
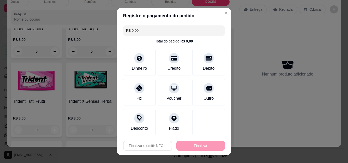
type input "-R$ 34,00"
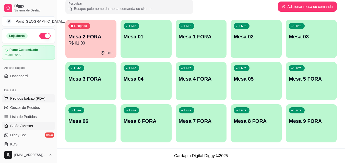
click at [35, 98] on span "Pedidos balcão (PDV)" at bounding box center [27, 98] width 35 height 5
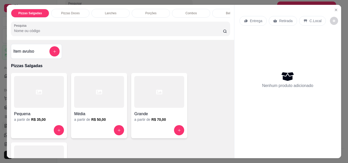
click at [122, 11] on div "Lanches" at bounding box center [111, 13] width 38 height 9
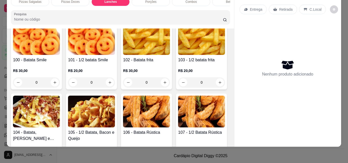
scroll to position [577, 0]
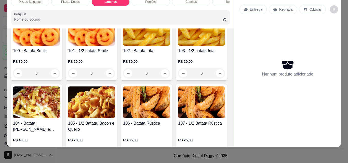
type input "1"
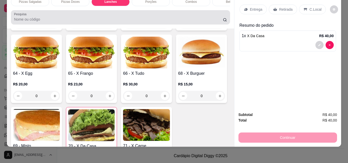
scroll to position [0, 0]
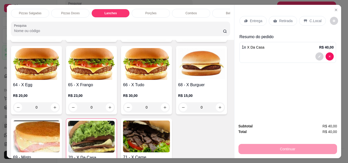
click at [222, 12] on div "Bebidas" at bounding box center [231, 13] width 38 height 9
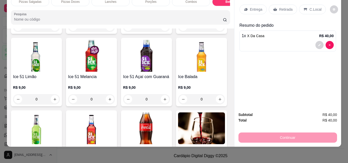
scroll to position [1787, 0]
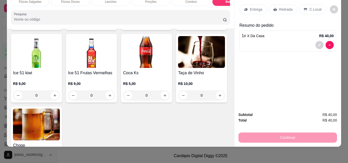
type input "1"
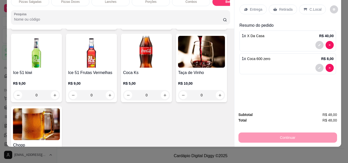
click at [310, 7] on p "C.Local" at bounding box center [316, 9] width 12 height 5
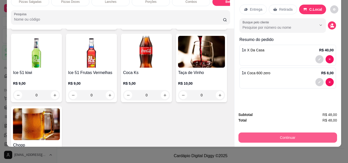
click at [243, 133] on button "Continuar" at bounding box center [288, 138] width 99 height 10
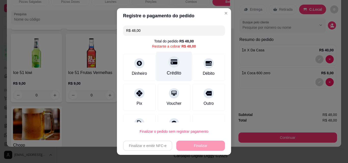
click at [177, 69] on div "Crédito" at bounding box center [174, 67] width 36 height 30
type input "R$ 0,00"
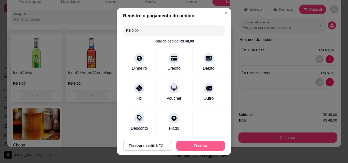
click at [198, 144] on button "Finalizar" at bounding box center [200, 146] width 49 height 10
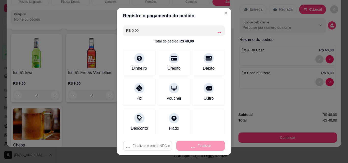
type input "0"
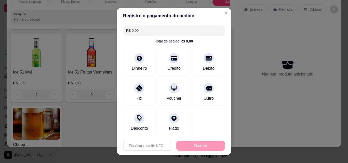
type input "-R$ 48,00"
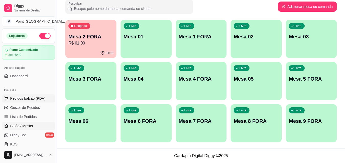
click at [36, 98] on span "Pedidos balcão (PDV)" at bounding box center [27, 98] width 35 height 5
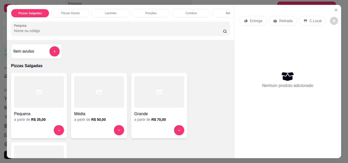
click at [161, 121] on h6 "R$ 70,00" at bounding box center [158, 119] width 15 height 5
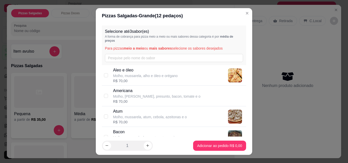
click at [128, 117] on p "Molho, mussarela, atum, cebola, azeitonas e o" at bounding box center [150, 117] width 74 height 5
checkbox input "true"
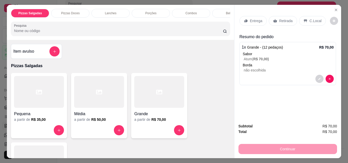
click at [310, 20] on p "C.Local" at bounding box center [316, 20] width 12 height 5
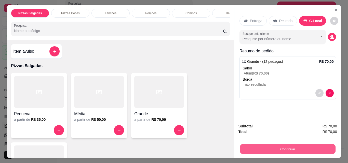
click at [258, 147] on button "Continuar" at bounding box center [288, 149] width 96 height 10
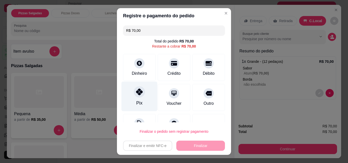
click at [136, 98] on div "Pix" at bounding box center [140, 97] width 36 height 30
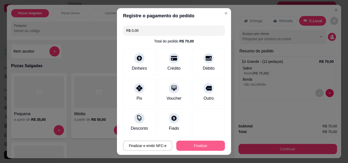
click at [192, 146] on button "Finalizar" at bounding box center [200, 146] width 49 height 10
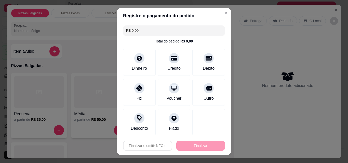
type input "-R$ 70,00"
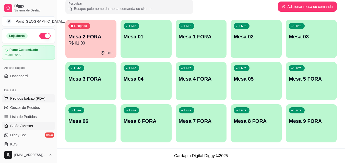
click at [36, 99] on span "Pedidos balcão (PDV)" at bounding box center [27, 98] width 35 height 5
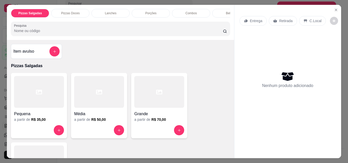
click at [109, 13] on p "Lanches" at bounding box center [110, 13] width 11 height 4
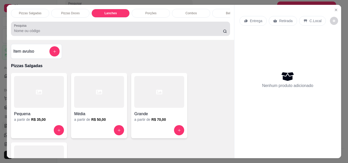
scroll to position [13, 0]
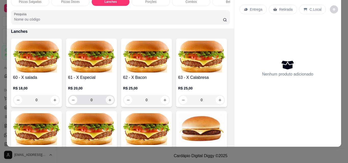
click at [106, 99] on button "increase-product-quantity" at bounding box center [110, 100] width 8 height 8
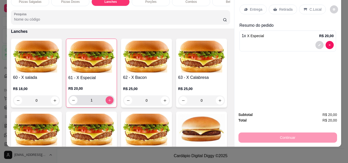
click at [106, 99] on button "increase-product-quantity" at bounding box center [110, 101] width 8 height 8
type input "4"
click at [246, 6] on div "Entrega" at bounding box center [253, 10] width 27 height 10
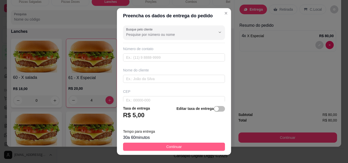
click at [176, 145] on span "Continuar" at bounding box center [175, 147] width 16 height 6
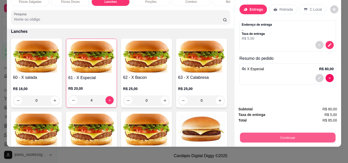
click at [291, 135] on button "Continuar" at bounding box center [288, 138] width 96 height 10
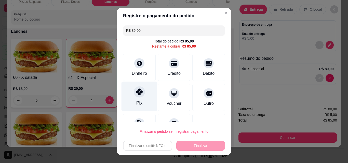
click at [134, 93] on div at bounding box center [139, 91] width 11 height 11
type input "R$ 0,00"
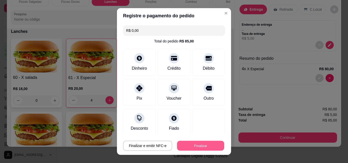
click at [182, 147] on button "Finalizar" at bounding box center [200, 146] width 47 height 10
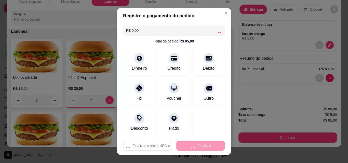
type input "0"
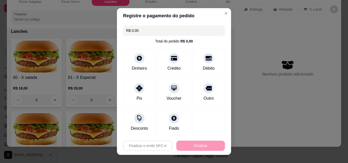
type input "-R$ 85,00"
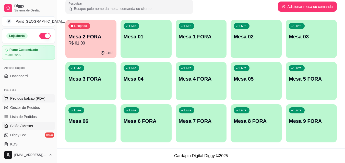
click at [38, 99] on span "Pedidos balcão (PDV)" at bounding box center [27, 98] width 35 height 5
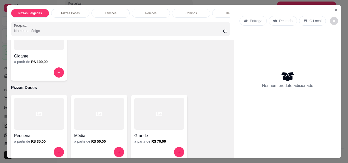
scroll to position [102, 0]
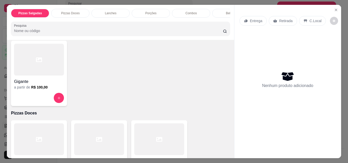
click at [45, 92] on div "Gigante a partir de R$ 100,00" at bounding box center [39, 74] width 56 height 66
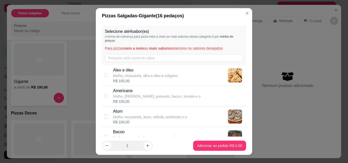
drag, startPoint x: 123, startPoint y: 72, endPoint x: 119, endPoint y: 82, distance: 10.2
click at [123, 73] on p "Aleo e óleo" at bounding box center [145, 70] width 65 height 6
checkbox input "true"
click at [116, 97] on p "Molho, [PERSON_NAME], presunto, bacon, tomate e o" at bounding box center [156, 96] width 87 height 5
checkbox input "true"
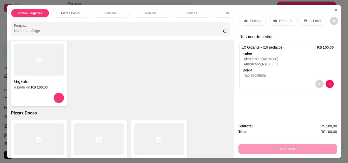
click at [226, 11] on p "Bebidas" at bounding box center [231, 13] width 11 height 4
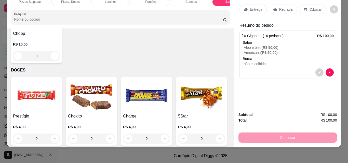
scroll to position [1914, 0]
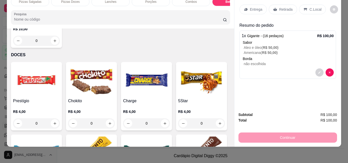
type input "1"
click at [251, 7] on p "Entrega" at bounding box center [256, 9] width 12 height 5
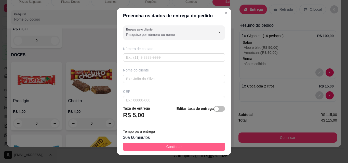
click at [167, 147] on span "Continuar" at bounding box center [175, 147] width 16 height 6
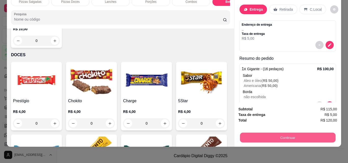
click at [273, 135] on button "Continuar" at bounding box center [288, 138] width 96 height 10
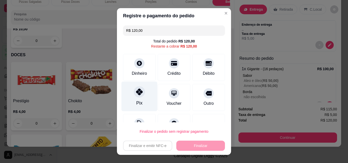
click at [139, 97] on div "Pix" at bounding box center [140, 97] width 36 height 30
type input "R$ 0,00"
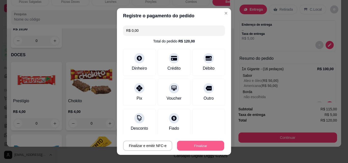
click at [189, 143] on button "Finalizar" at bounding box center [200, 146] width 47 height 10
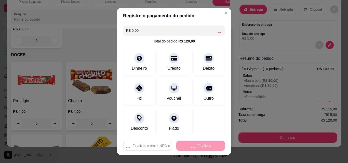
type input "0"
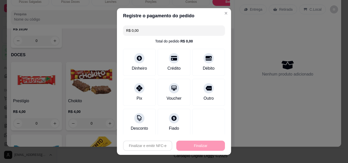
type input "-R$ 120,00"
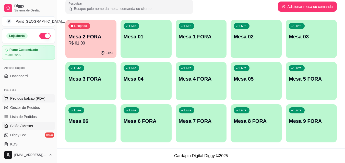
click at [37, 100] on span "Pedidos balcão (PDV)" at bounding box center [27, 98] width 35 height 5
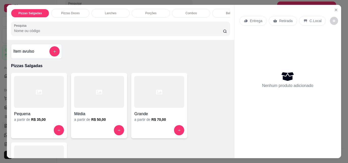
scroll to position [26, 0]
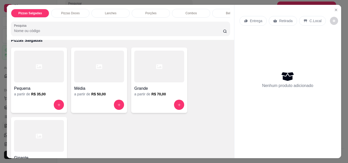
click at [137, 9] on div "Porções" at bounding box center [151, 13] width 38 height 9
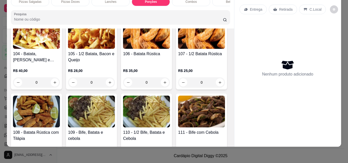
scroll to position [699, 0]
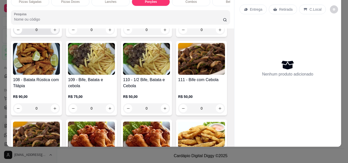
click at [57, 32] on icon "increase-product-quantity" at bounding box center [55, 30] width 4 height 4
type input "1"
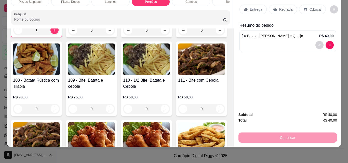
click at [260, 7] on p "Entrega" at bounding box center [256, 9] width 12 height 5
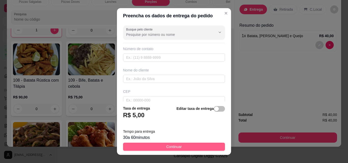
click at [145, 145] on button "Continuar" at bounding box center [174, 147] width 102 height 8
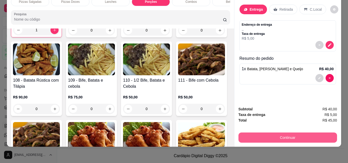
click at [291, 133] on button "Continuar" at bounding box center [288, 138] width 99 height 10
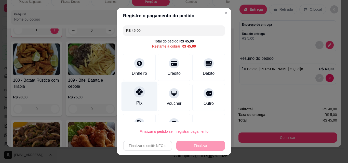
click at [137, 93] on icon at bounding box center [139, 92] width 7 height 7
type input "R$ 0,00"
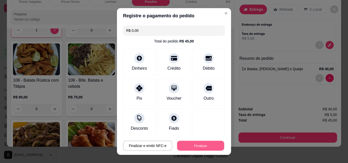
click at [187, 145] on button "Finalizar" at bounding box center [200, 146] width 47 height 10
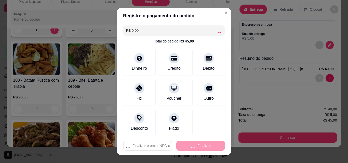
type input "0"
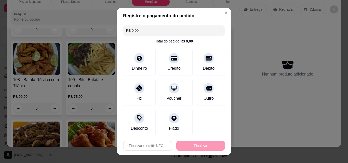
type input "-R$ 45,00"
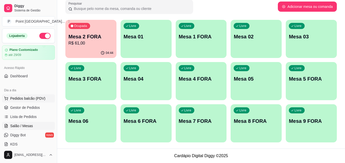
click at [39, 100] on span "Pedidos balcão (PDV)" at bounding box center [27, 98] width 35 height 5
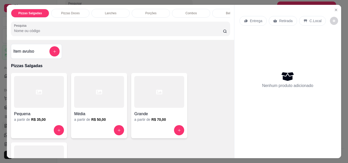
click at [100, 122] on h6 "R$ 50,00" at bounding box center [98, 119] width 15 height 5
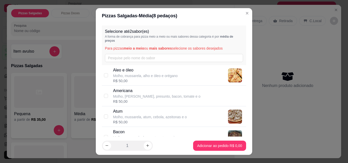
click at [121, 116] on p "Molho, mussarela, atum, cebola, azeitonas e o" at bounding box center [150, 117] width 74 height 5
checkbox input "true"
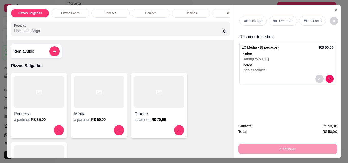
click at [222, 12] on div "Bebidas" at bounding box center [231, 13] width 38 height 9
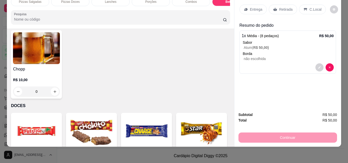
scroll to position [1940, 0]
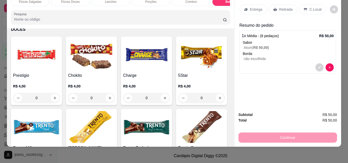
type input "1"
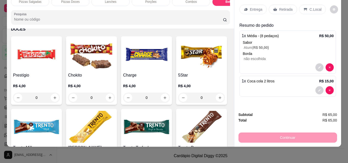
click at [257, 7] on p "Entrega" at bounding box center [256, 9] width 12 height 5
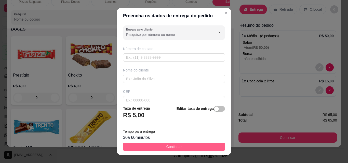
click at [189, 145] on button "Continuar" at bounding box center [174, 147] width 102 height 8
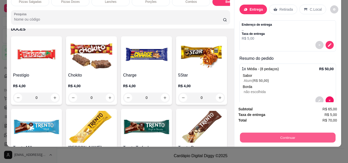
click at [254, 135] on button "Continuar" at bounding box center [288, 138] width 96 height 10
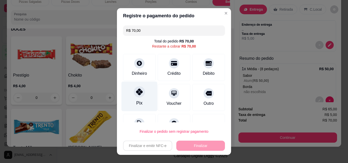
click at [137, 95] on icon at bounding box center [139, 92] width 7 height 7
type input "R$ 0,00"
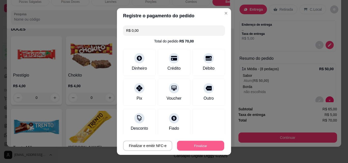
click at [177, 148] on button "Finalizar" at bounding box center [200, 146] width 47 height 10
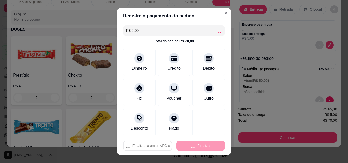
type input "0"
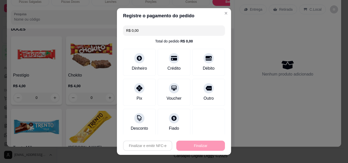
type input "-R$ 70,00"
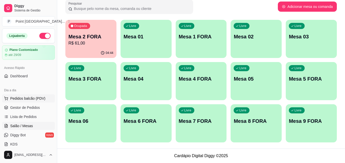
click at [32, 100] on span "Pedidos balcão (PDV)" at bounding box center [27, 98] width 35 height 5
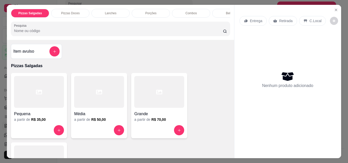
click at [171, 112] on div "Grande" at bounding box center [159, 112] width 50 height 9
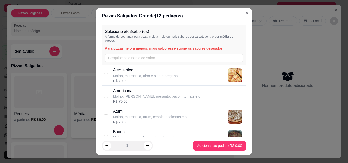
click at [147, 91] on p "Americana" at bounding box center [156, 91] width 87 height 6
checkbox input "true"
drag, startPoint x: 148, startPoint y: 76, endPoint x: 149, endPoint y: 74, distance: 2.6
click at [149, 74] on p "Molho, mussarela, alho e óleo e orégano" at bounding box center [145, 75] width 65 height 5
checkbox input "true"
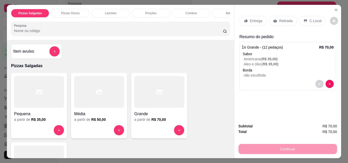
click at [254, 12] on div "Entrega Retirada C.Local" at bounding box center [288, 21] width 97 height 18
click at [253, 19] on p "Entrega" at bounding box center [256, 20] width 12 height 5
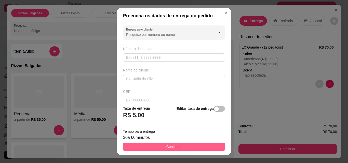
click at [170, 150] on button "Continuar" at bounding box center [174, 147] width 102 height 8
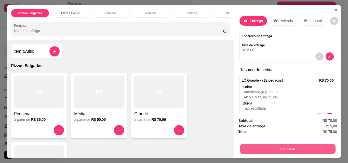
click at [263, 148] on button "Continuar" at bounding box center [288, 149] width 96 height 10
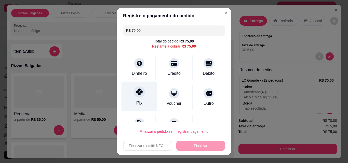
click at [139, 90] on icon at bounding box center [139, 92] width 7 height 7
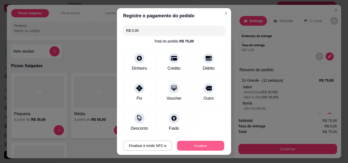
click at [192, 146] on button "Finalizar" at bounding box center [200, 146] width 47 height 10
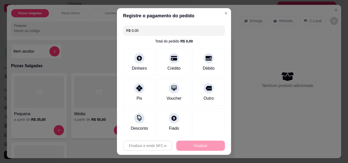
type input "-R$ 75,00"
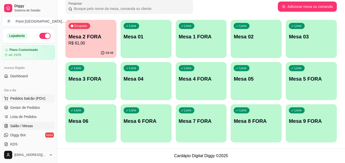
click at [38, 98] on span "Pedidos balcão (PDV)" at bounding box center [27, 98] width 35 height 5
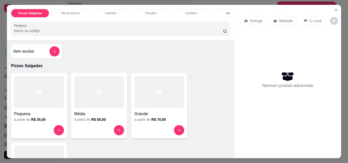
click at [110, 12] on p "Lanches" at bounding box center [110, 13] width 11 height 4
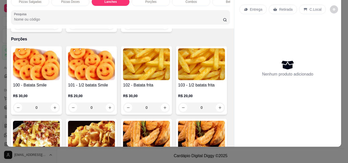
scroll to position [551, 0]
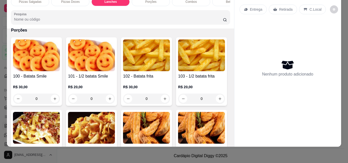
click at [163, 18] on icon "increase-product-quantity" at bounding box center [165, 16] width 4 height 4
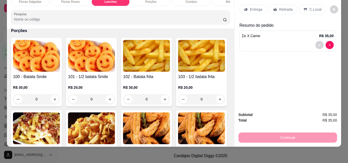
click at [161, 20] on button "increase-product-quantity" at bounding box center [165, 16] width 8 height 8
type input "2"
click at [257, 7] on p "Entrega" at bounding box center [256, 9] width 12 height 5
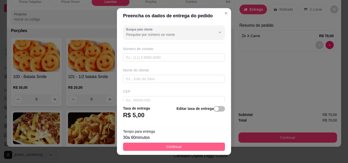
drag, startPoint x: 197, startPoint y: 146, endPoint x: 242, endPoint y: 130, distance: 47.6
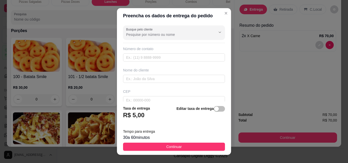
click at [197, 146] on button "Continuar" at bounding box center [174, 147] width 102 height 8
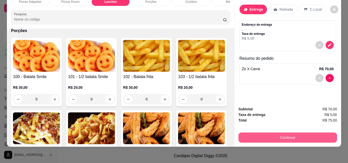
click at [257, 135] on button "Continuar" at bounding box center [288, 138] width 99 height 10
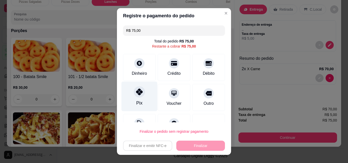
click at [139, 91] on icon at bounding box center [139, 92] width 7 height 7
type input "R$ 0,00"
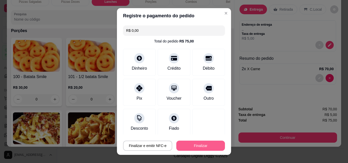
click at [184, 141] on button "Finalizar" at bounding box center [200, 146] width 49 height 10
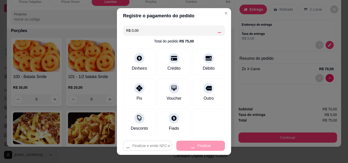
type input "0"
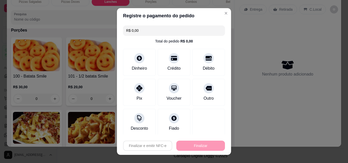
type input "-R$ 75,00"
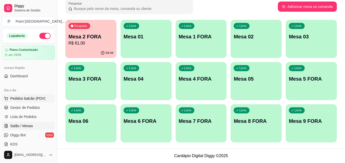
click at [36, 98] on span "Pedidos balcão (PDV)" at bounding box center [27, 98] width 35 height 5
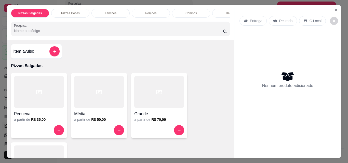
click at [110, 11] on p "Lanches" at bounding box center [110, 13] width 11 height 4
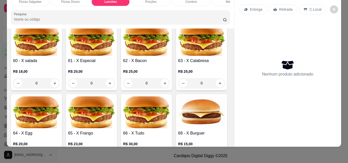
scroll to position [347, 0]
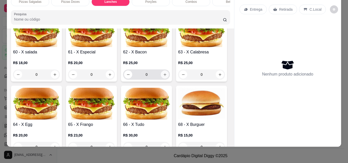
click at [163, 76] on icon "increase-product-quantity" at bounding box center [165, 75] width 4 height 4
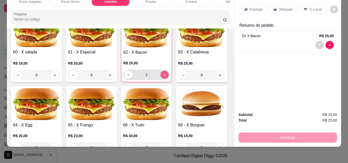
click at [163, 76] on icon "increase-product-quantity" at bounding box center [165, 75] width 4 height 4
type input "4"
click at [261, 5] on div "Entrega" at bounding box center [253, 10] width 27 height 10
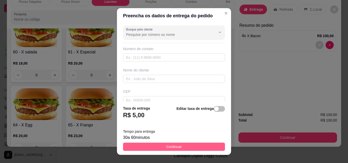
click at [175, 147] on span "Continuar" at bounding box center [175, 147] width 16 height 6
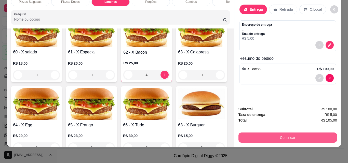
click at [258, 134] on button "Continuar" at bounding box center [288, 138] width 99 height 10
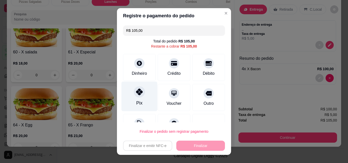
click at [142, 91] on div "Pix" at bounding box center [140, 97] width 36 height 30
type input "R$ 0,00"
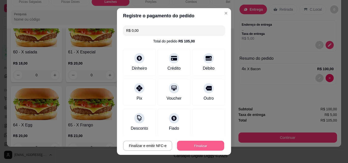
click at [186, 142] on button "Finalizar" at bounding box center [200, 146] width 47 height 10
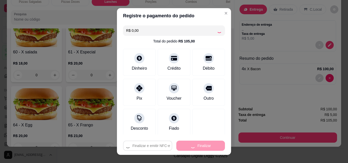
type input "0"
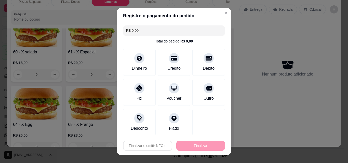
type input "-R$ 105,00"
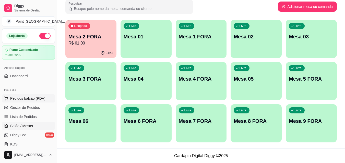
click at [34, 98] on span "Pedidos balcão (PDV)" at bounding box center [27, 98] width 35 height 5
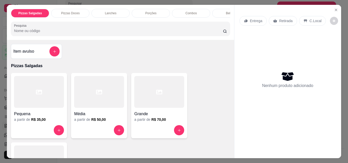
click at [105, 122] on div "a partir de R$ 50,00" at bounding box center [99, 119] width 50 height 5
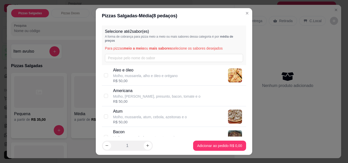
drag, startPoint x: 120, startPoint y: 95, endPoint x: 185, endPoint y: 145, distance: 82.2
click at [120, 95] on p "Molho, [PERSON_NAME], presunto, bacon, tomate e o" at bounding box center [156, 96] width 87 height 5
checkbox input "true"
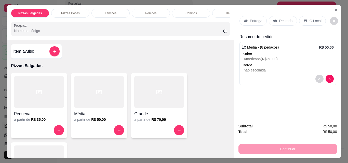
click at [99, 122] on h6 "R$ 50,00" at bounding box center [98, 119] width 15 height 5
click at [141, 116] on p "Molho, mussarela, atum, cebola, azeitonas e o" at bounding box center [150, 117] width 74 height 5
checkbox input "true"
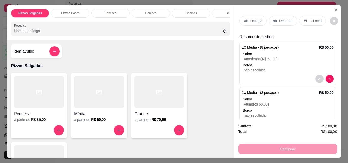
click at [105, 122] on div "a partir de R$ 50,00" at bounding box center [99, 119] width 50 height 5
click at [114, 11] on p "Lanches" at bounding box center [110, 13] width 11 height 4
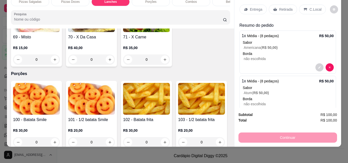
scroll to position [526, 0]
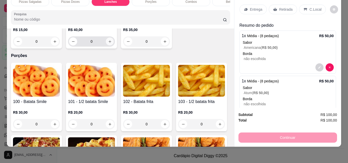
click at [108, 44] on icon "increase-product-quantity" at bounding box center [110, 42] width 4 height 4
type input "1"
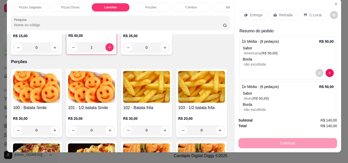
scroll to position [0, 0]
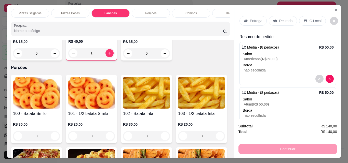
click at [227, 11] on p "Bebidas" at bounding box center [231, 13] width 11 height 4
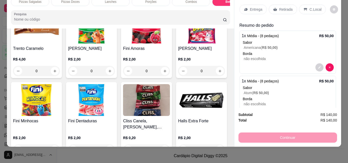
scroll to position [2068, 0]
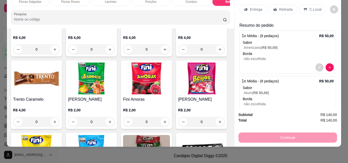
type input "1"
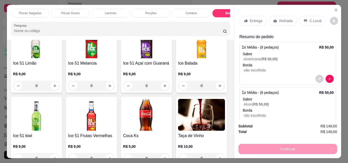
scroll to position [1609, 0]
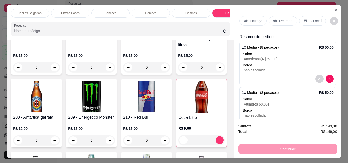
click at [75, 12] on p "Pizzas Doces" at bounding box center [70, 13] width 19 height 4
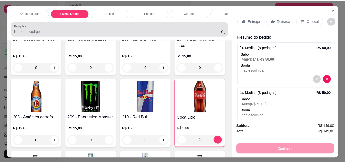
scroll to position [13, 0]
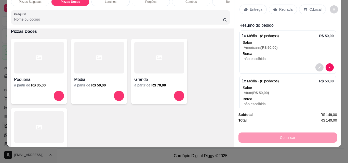
click at [100, 74] on div at bounding box center [99, 58] width 50 height 32
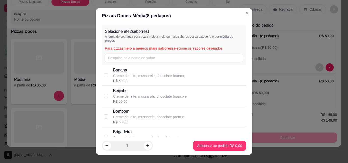
click at [116, 128] on div "Brigadeiro Creme de leite, mussarela, chocolate preto e R$ 50,00" at bounding box center [174, 137] width 145 height 21
checkbox input "true"
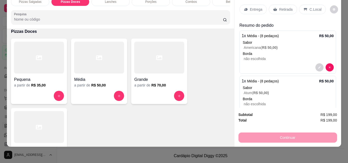
click at [310, 8] on p "C.Local" at bounding box center [316, 9] width 12 height 5
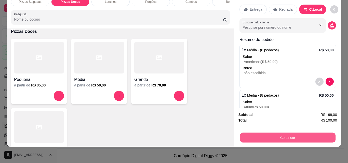
click at [259, 133] on button "Continuar" at bounding box center [288, 138] width 96 height 10
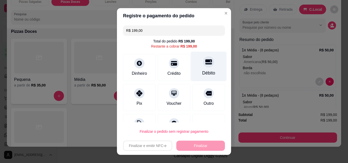
click at [202, 70] on div "Débito" at bounding box center [208, 73] width 13 height 7
type input "R$ 0,00"
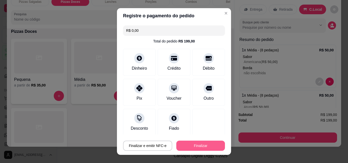
click at [204, 148] on button "Finalizar" at bounding box center [200, 146] width 49 height 10
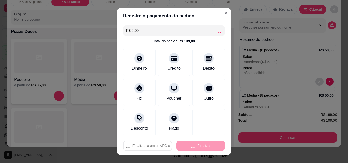
type input "0"
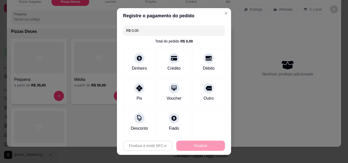
type input "-R$ 199,00"
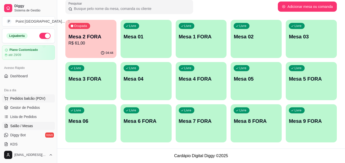
click at [39, 99] on span "Pedidos balcão (PDV)" at bounding box center [27, 98] width 35 height 5
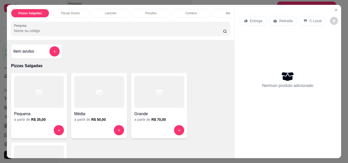
click at [156, 117] on h4 "Grande" at bounding box center [159, 114] width 50 height 6
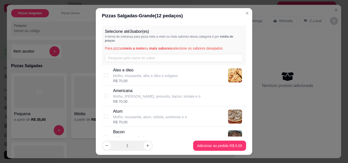
click at [112, 125] on div "Atum Molho, mussarela, atum, cebola, azeitonas e o R$ 70,00" at bounding box center [174, 117] width 145 height 21
checkbox input "true"
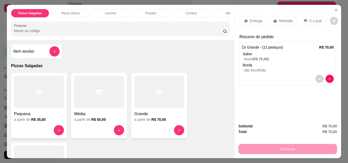
click at [208, 145] on div "Pequena a partir de R$ 35,00 Média a partir de R$ 50,00 Grande a partir de R$ 7…" at bounding box center [120, 140] width 219 height 135
click at [262, 16] on div "Entrega" at bounding box center [253, 21] width 27 height 10
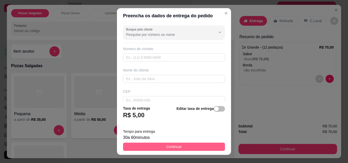
click at [174, 147] on span "Continuar" at bounding box center [175, 147] width 16 height 6
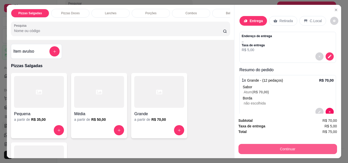
click at [260, 145] on button "Continuar" at bounding box center [288, 149] width 99 height 10
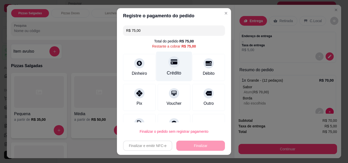
click at [171, 65] on icon at bounding box center [174, 62] width 7 height 7
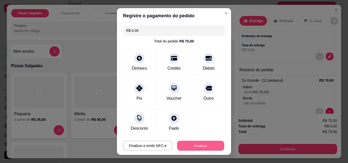
click at [192, 146] on button "Finalizar" at bounding box center [200, 146] width 47 height 10
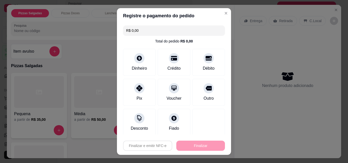
type input "-R$ 75,00"
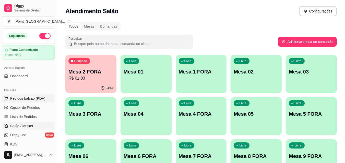
click at [40, 98] on span "Pedidos balcão (PDV)" at bounding box center [27, 98] width 35 height 5
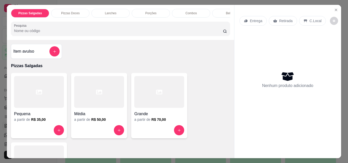
click at [149, 11] on p "Porções" at bounding box center [150, 13] width 11 height 4
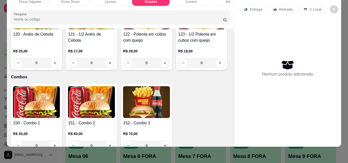
scroll to position [980, 0]
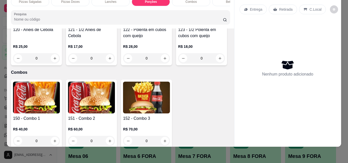
type input "1"
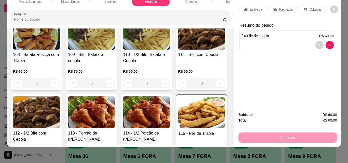
scroll to position [725, 0]
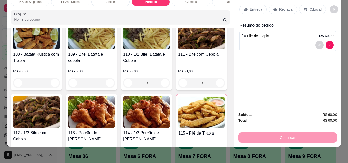
type input "1"
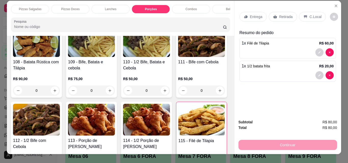
scroll to position [0, 0]
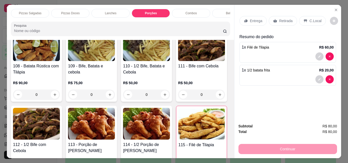
click at [226, 11] on p "Bebidas" at bounding box center [231, 13] width 11 height 4
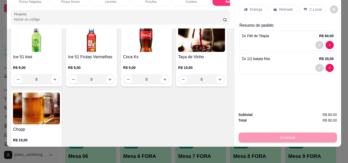
scroll to position [1838, 0]
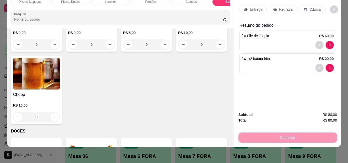
type input "1"
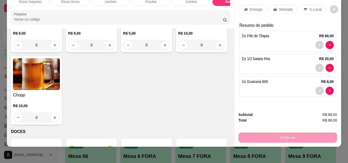
click at [260, 7] on p "Entrega" at bounding box center [256, 9] width 12 height 5
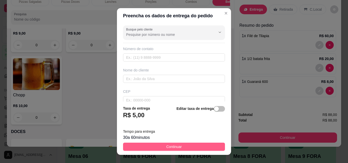
click at [202, 145] on button "Continuar" at bounding box center [174, 147] width 102 height 8
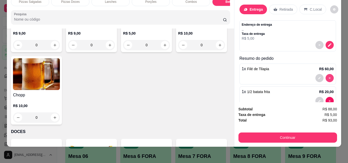
type input "0"
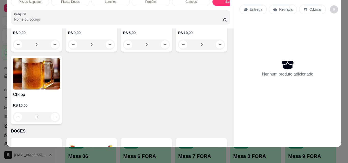
click at [253, 86] on div "Nenhum produto adicionado" at bounding box center [288, 68] width 97 height 100
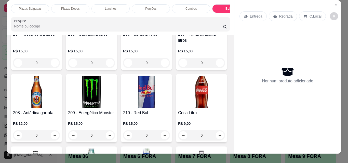
scroll to position [0, 0]
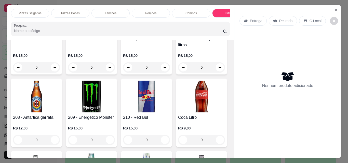
click at [113, 11] on p "Lanches" at bounding box center [110, 13] width 11 height 4
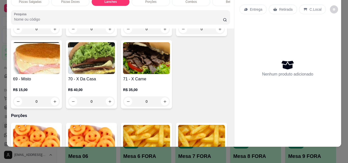
scroll to position [475, 0]
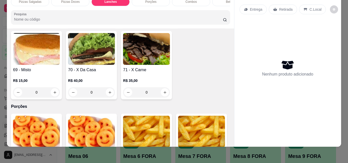
click at [163, 22] on icon "increase-product-quantity" at bounding box center [165, 20] width 4 height 4
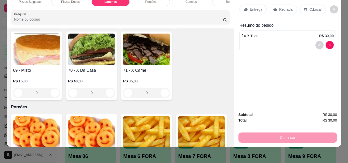
click at [163, 22] on icon "increase-product-quantity" at bounding box center [165, 20] width 4 height 4
type input "3"
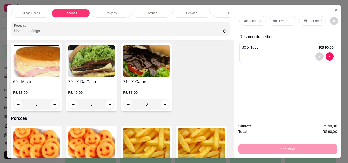
scroll to position [0, 41]
click at [222, 13] on div "DOCES" at bounding box center [231, 13] width 38 height 9
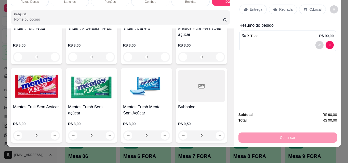
scroll to position [2566, 0]
type input "1"
click at [307, 5] on div "C.Local" at bounding box center [312, 10] width 27 height 10
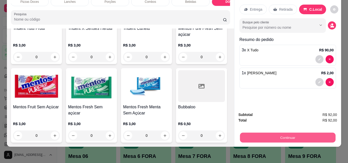
click at [265, 135] on button "Continuar" at bounding box center [288, 138] width 96 height 10
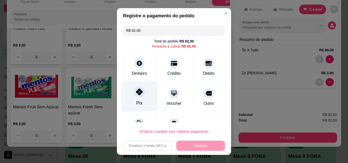
click at [136, 89] on icon at bounding box center [139, 92] width 7 height 7
type input "R$ 0,00"
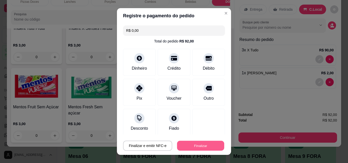
click at [185, 145] on button "Finalizar" at bounding box center [200, 146] width 47 height 10
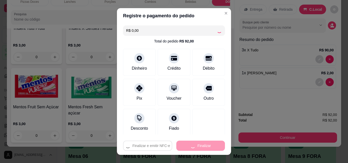
type input "0"
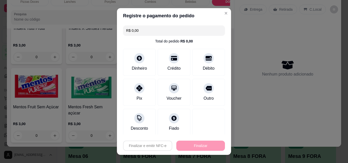
type input "-R$ 92,00"
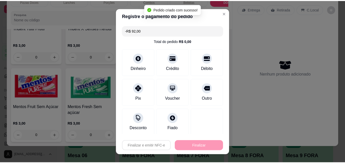
scroll to position [2566, 0]
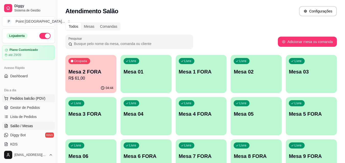
click at [32, 96] on span "Pedidos balcão (PDV)" at bounding box center [27, 98] width 35 height 5
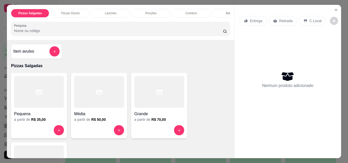
click at [100, 108] on div at bounding box center [99, 92] width 50 height 32
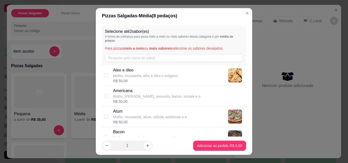
click at [120, 114] on p "Atum" at bounding box center [150, 112] width 74 height 6
checkbox input "true"
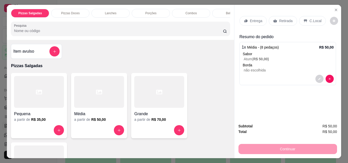
click at [311, 18] on p "C.Local" at bounding box center [316, 20] width 12 height 5
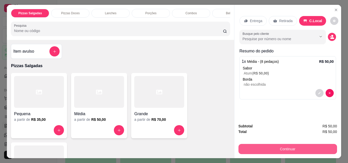
click at [283, 145] on button "Continuar" at bounding box center [288, 149] width 99 height 10
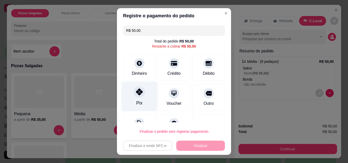
click at [136, 94] on icon at bounding box center [139, 92] width 7 height 7
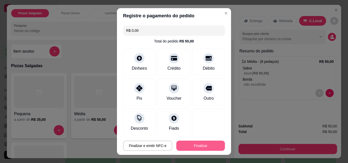
click at [180, 147] on button "Finalizar" at bounding box center [200, 146] width 49 height 10
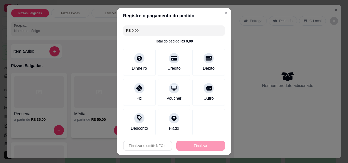
type input "-R$ 50,00"
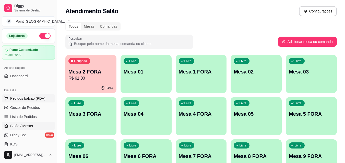
click at [41, 99] on span "Pedidos balcão (PDV)" at bounding box center [27, 98] width 35 height 5
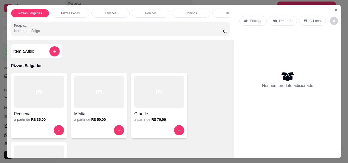
scroll to position [77, 0]
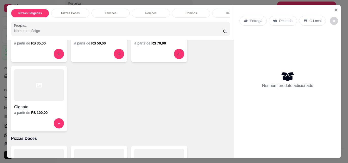
click at [46, 101] on div at bounding box center [39, 85] width 50 height 32
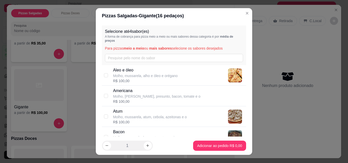
click at [121, 110] on p "Atum" at bounding box center [150, 112] width 74 height 6
checkbox input "true"
click at [133, 86] on div "Aleo e óleo Molho, mussarela, alho e óleo e orégano R$ 100,00" at bounding box center [174, 75] width 145 height 21
checkbox input "true"
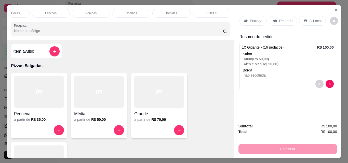
scroll to position [0, 61]
click at [217, 11] on div "DOCES" at bounding box center [211, 13] width 38 height 9
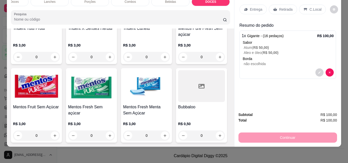
scroll to position [2668, 0]
type input "1"
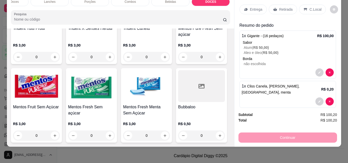
scroll to position [3075, 0]
click at [218, 134] on icon "increase-product-quantity" at bounding box center [220, 136] width 4 height 4
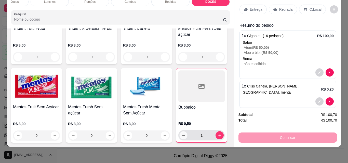
click at [182, 134] on icon "decrease-product-quantity" at bounding box center [184, 136] width 4 height 4
type input "0"
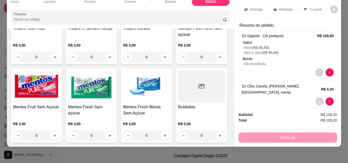
scroll to position [2948, 0]
type input "0"
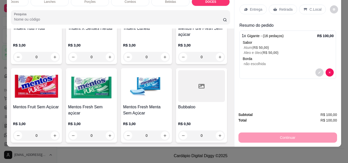
scroll to position [2692, 0]
type input "1"
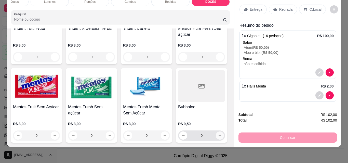
click at [218, 134] on icon "increase-product-quantity" at bounding box center [220, 136] width 4 height 4
type input "1"
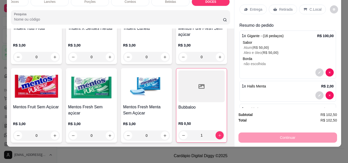
click at [313, 7] on p "C.Local" at bounding box center [316, 9] width 12 height 5
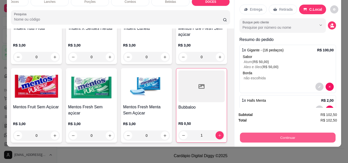
click at [267, 133] on button "Continuar" at bounding box center [288, 138] width 96 height 10
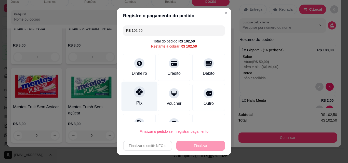
click at [136, 94] on icon at bounding box center [139, 92] width 7 height 7
type input "R$ 0,00"
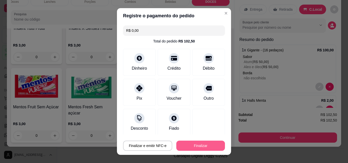
click at [181, 148] on button "Finalizar" at bounding box center [200, 146] width 49 height 10
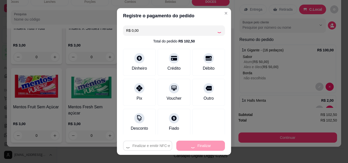
type input "0"
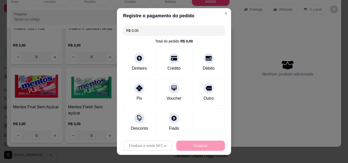
type input "-R$ 102,50"
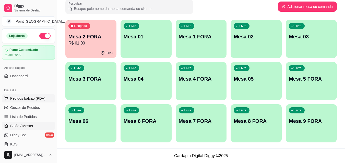
click at [37, 97] on span "Pedidos balcão (PDV)" at bounding box center [27, 98] width 35 height 5
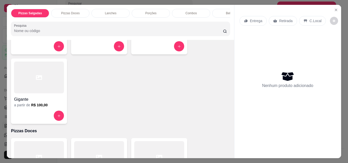
scroll to position [128, 0]
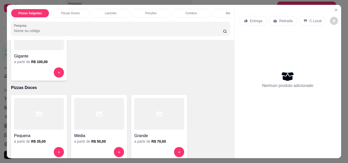
click at [48, 64] on div "a partir de R$ 100,00" at bounding box center [39, 61] width 50 height 5
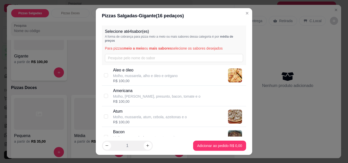
click at [133, 83] on div "R$ 100,00" at bounding box center [145, 81] width 65 height 5
checkbox input "true"
click at [140, 105] on div "Americana Molho, [PERSON_NAME], presunto, bacon, tomate e o R$ 100,00" at bounding box center [174, 96] width 145 height 21
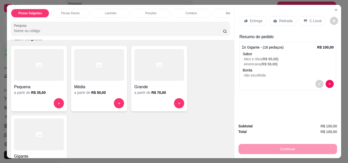
scroll to position [0, 0]
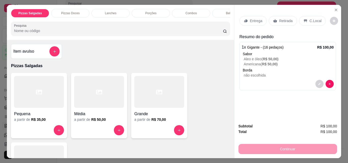
click at [225, 14] on div "Bebidas" at bounding box center [231, 13] width 38 height 9
click at [225, 24] on div at bounding box center [120, 29] width 213 height 10
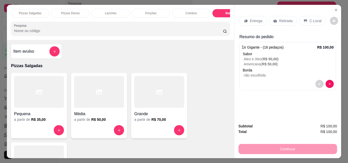
scroll to position [13, 0]
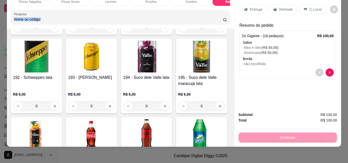
click at [225, 14] on div at bounding box center [120, 17] width 213 height 10
click at [224, 9] on div "Pizzas Salgadas Pizzas Doces Lanches Porções Combos Bebidas DOCES Pesquisa" at bounding box center [120, 10] width 227 height 35
click at [224, 6] on div "Pizzas Salgadas Pizzas Doces Lanches Porções Combos Bebidas DOCES Pesquisa" at bounding box center [120, 10] width 227 height 35
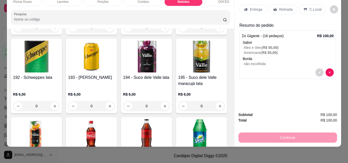
scroll to position [0, 51]
click at [224, 0] on div "DOCES" at bounding box center [221, 1] width 38 height 9
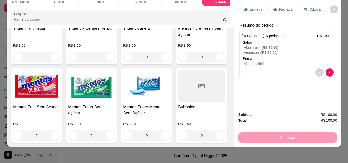
scroll to position [2566, 0]
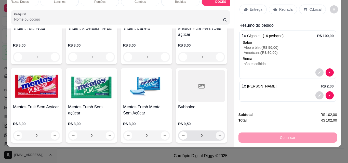
click at [218, 134] on icon "increase-product-quantity" at bounding box center [220, 136] width 4 height 4
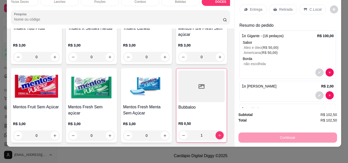
click at [306, 6] on div "C.Local" at bounding box center [312, 10] width 27 height 10
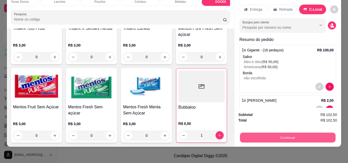
click at [269, 133] on button "Continuar" at bounding box center [288, 138] width 96 height 10
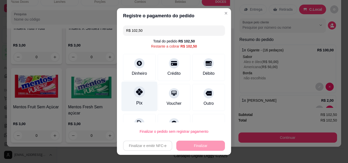
click at [137, 98] on div "Pix" at bounding box center [140, 97] width 36 height 30
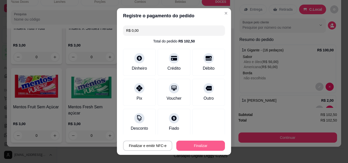
click at [180, 145] on button "Finalizar" at bounding box center [200, 146] width 49 height 10
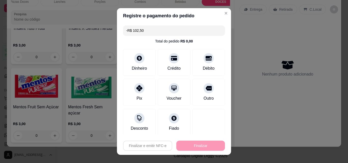
scroll to position [3075, 0]
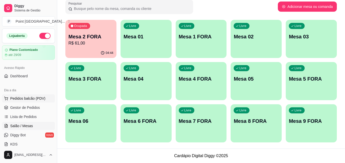
click at [19, 98] on span "Pedidos balcão (PDV)" at bounding box center [27, 98] width 35 height 5
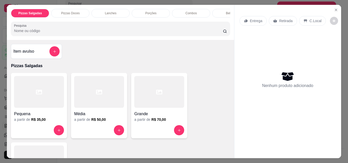
drag, startPoint x: 142, startPoint y: 10, endPoint x: 121, endPoint y: 29, distance: 28.5
click at [142, 10] on div "Porções" at bounding box center [151, 13] width 38 height 9
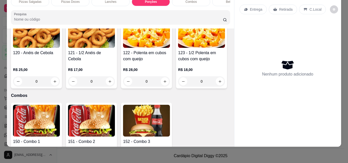
scroll to position [980, 0]
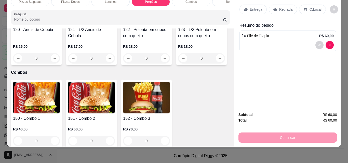
click at [257, 7] on p "Entrega" at bounding box center [256, 9] width 12 height 5
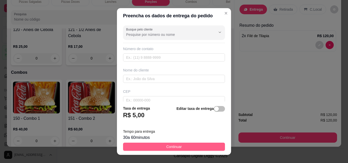
click at [192, 146] on button "Continuar" at bounding box center [174, 147] width 102 height 8
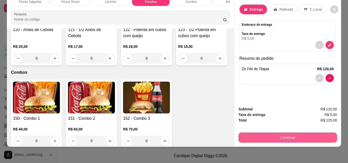
click at [276, 135] on button "Continuar" at bounding box center [288, 138] width 99 height 10
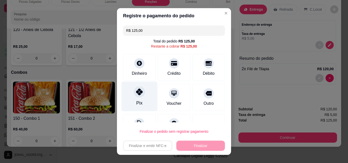
click at [138, 94] on icon at bounding box center [139, 92] width 7 height 7
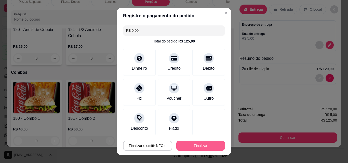
click at [176, 146] on button "Finalizar" at bounding box center [200, 146] width 49 height 10
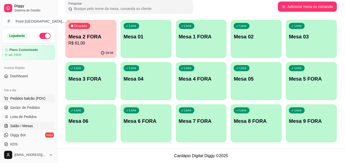
click at [41, 99] on span "Pedidos balcão (PDV)" at bounding box center [27, 98] width 35 height 5
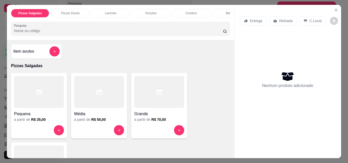
click at [114, 10] on div "Lanches" at bounding box center [111, 13] width 38 height 9
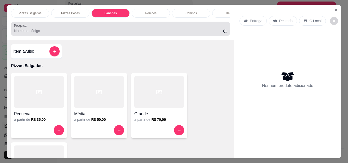
scroll to position [13, 0]
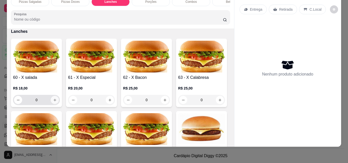
click at [51, 101] on button "increase-product-quantity" at bounding box center [55, 100] width 8 height 8
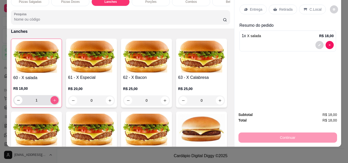
click at [53, 100] on icon "increase-product-quantity" at bounding box center [55, 101] width 4 height 4
click at [247, 7] on div "Entrega" at bounding box center [253, 10] width 27 height 10
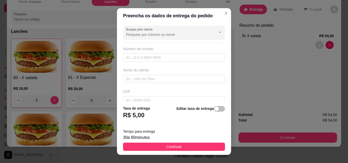
click at [185, 148] on button "Continuar" at bounding box center [174, 147] width 102 height 8
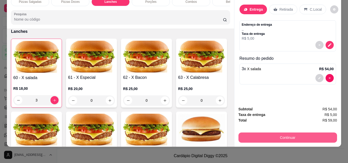
click at [299, 134] on button "Continuar" at bounding box center [288, 138] width 99 height 10
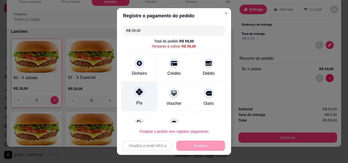
click at [138, 98] on div "Pix" at bounding box center [140, 97] width 36 height 30
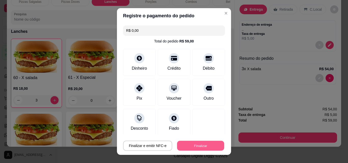
click at [177, 144] on button "Finalizar" at bounding box center [200, 146] width 47 height 10
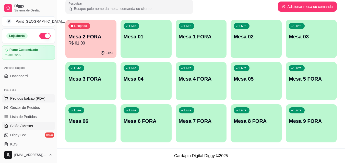
click at [42, 99] on span "Pedidos balcão (PDV)" at bounding box center [27, 98] width 35 height 5
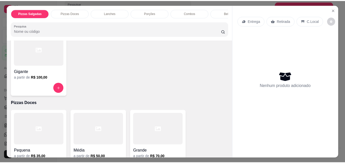
scroll to position [102, 0]
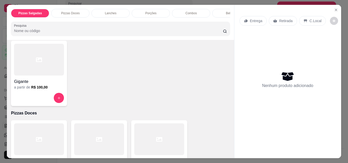
click at [38, 68] on div at bounding box center [39, 60] width 50 height 32
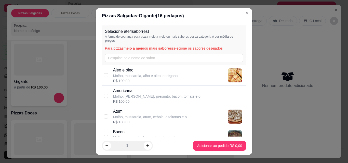
drag, startPoint x: 156, startPoint y: 111, endPoint x: 160, endPoint y: 113, distance: 4.6
click at [156, 112] on p "Atum" at bounding box center [150, 112] width 74 height 6
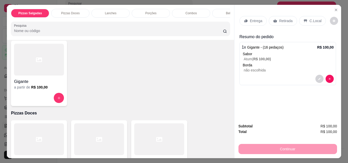
click at [259, 18] on p "Entrega" at bounding box center [256, 20] width 12 height 5
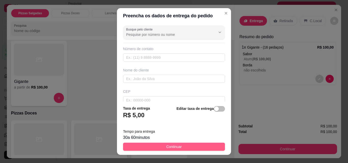
click at [208, 146] on button "Continuar" at bounding box center [174, 147] width 102 height 8
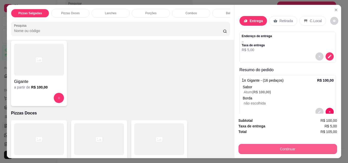
click at [266, 145] on button "Continuar" at bounding box center [288, 149] width 99 height 10
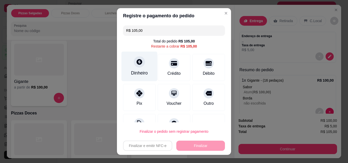
click at [132, 67] on div "Dinheiro" at bounding box center [140, 67] width 36 height 30
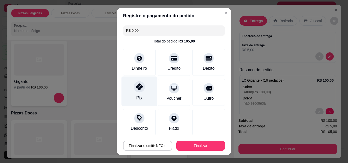
click at [136, 90] on icon at bounding box center [139, 87] width 7 height 7
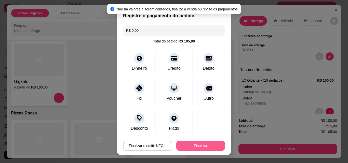
click at [187, 145] on button "Finalizar" at bounding box center [200, 146] width 49 height 10
